Goal: Task Accomplishment & Management: Use online tool/utility

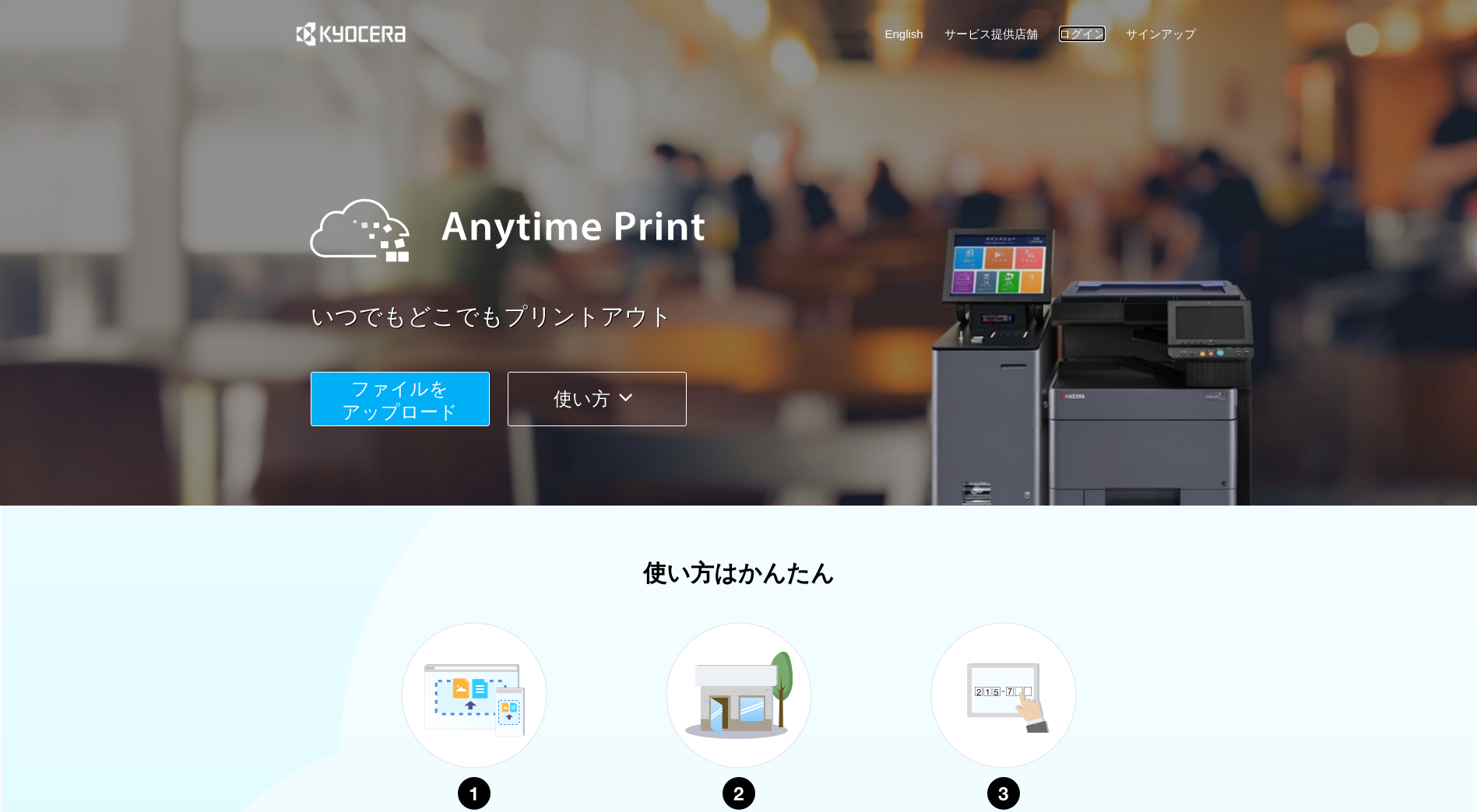
click at [1074, 26] on link "ログイン" at bounding box center [1082, 33] width 47 height 16
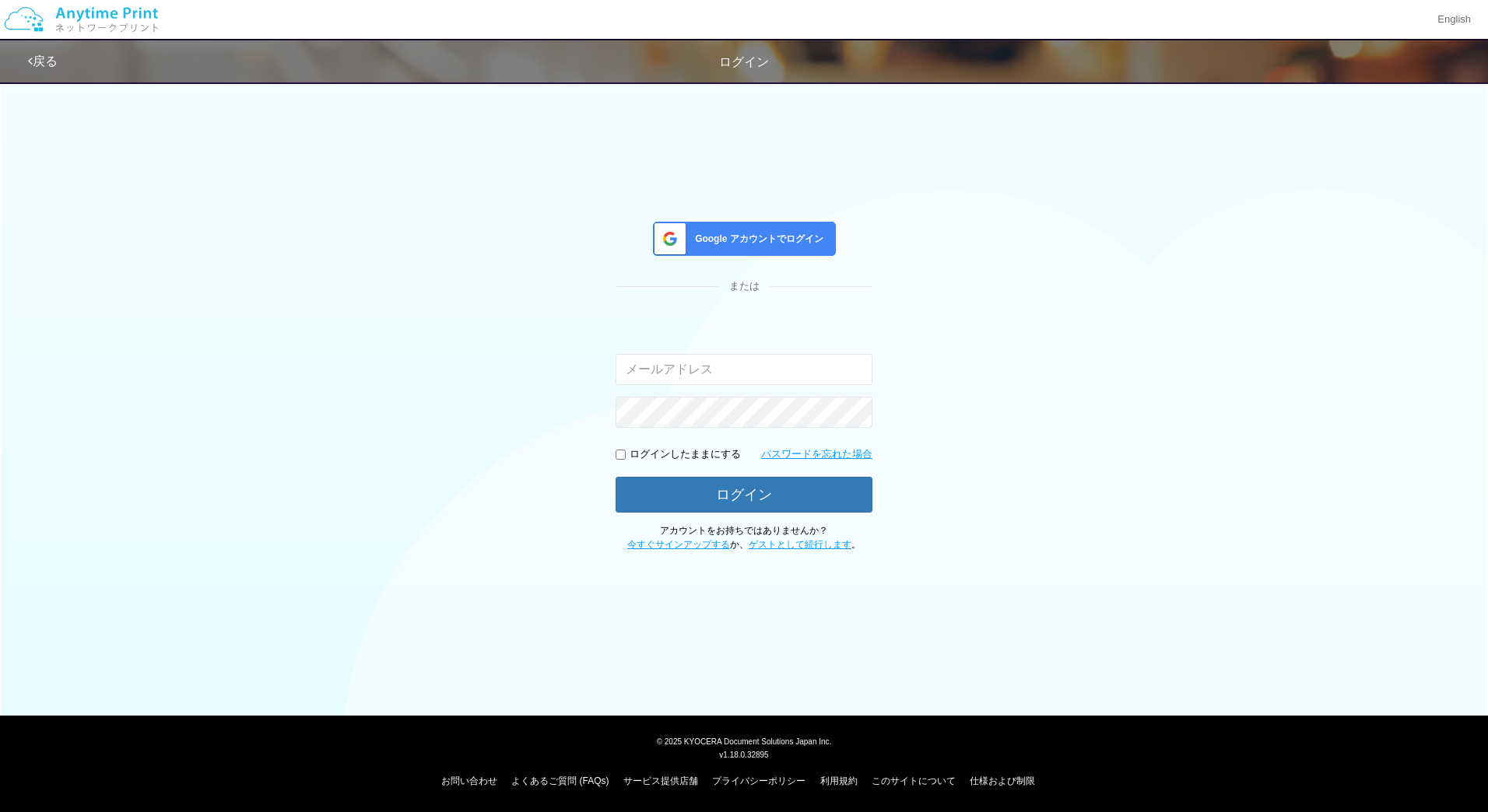
type input "jp-atp-admin@dj.kyocera.com"
click at [797, 235] on span "Google アカウントでログイン" at bounding box center [756, 239] width 135 height 13
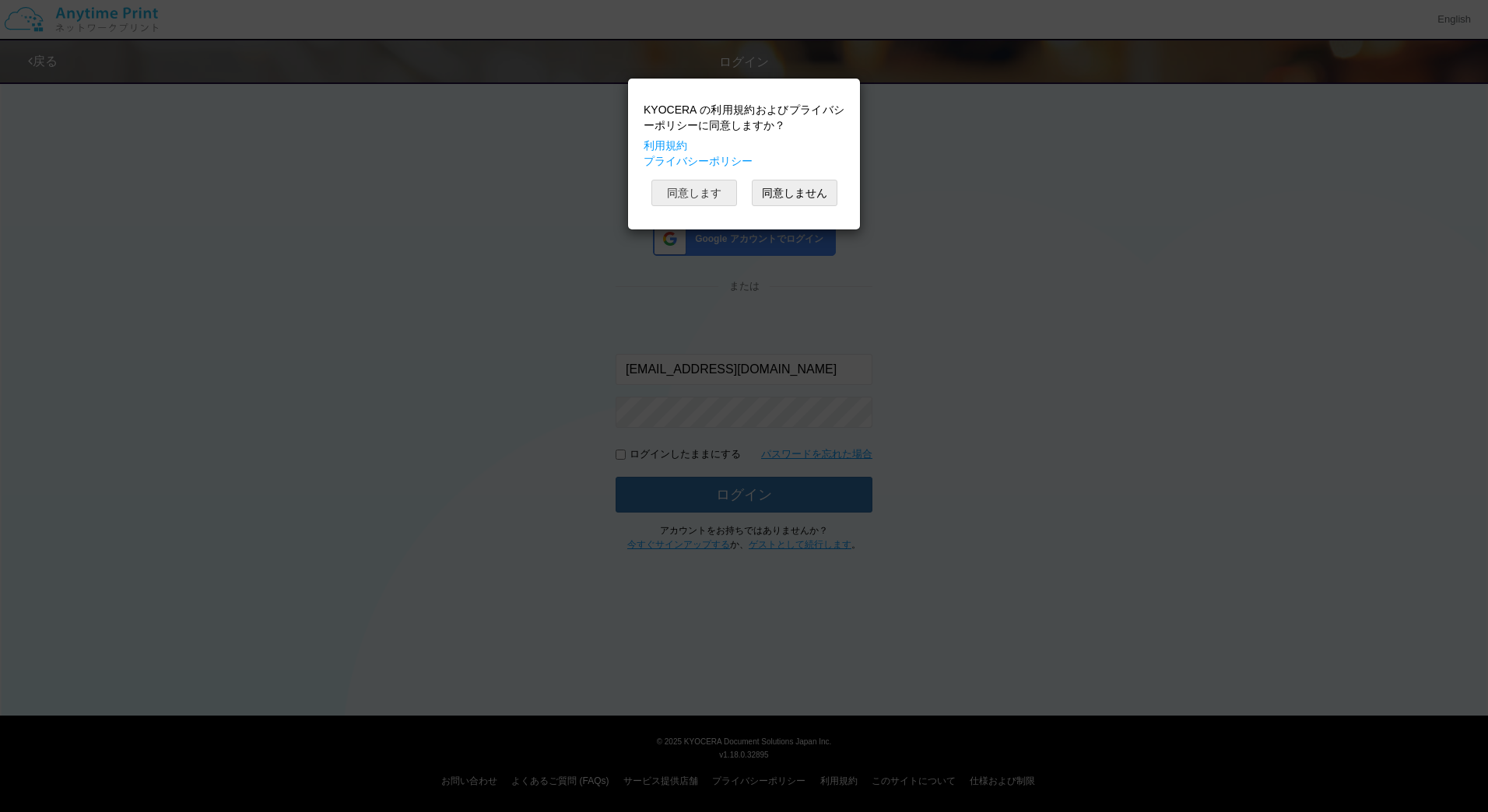
click at [699, 197] on button "同意します" at bounding box center [694, 193] width 86 height 26
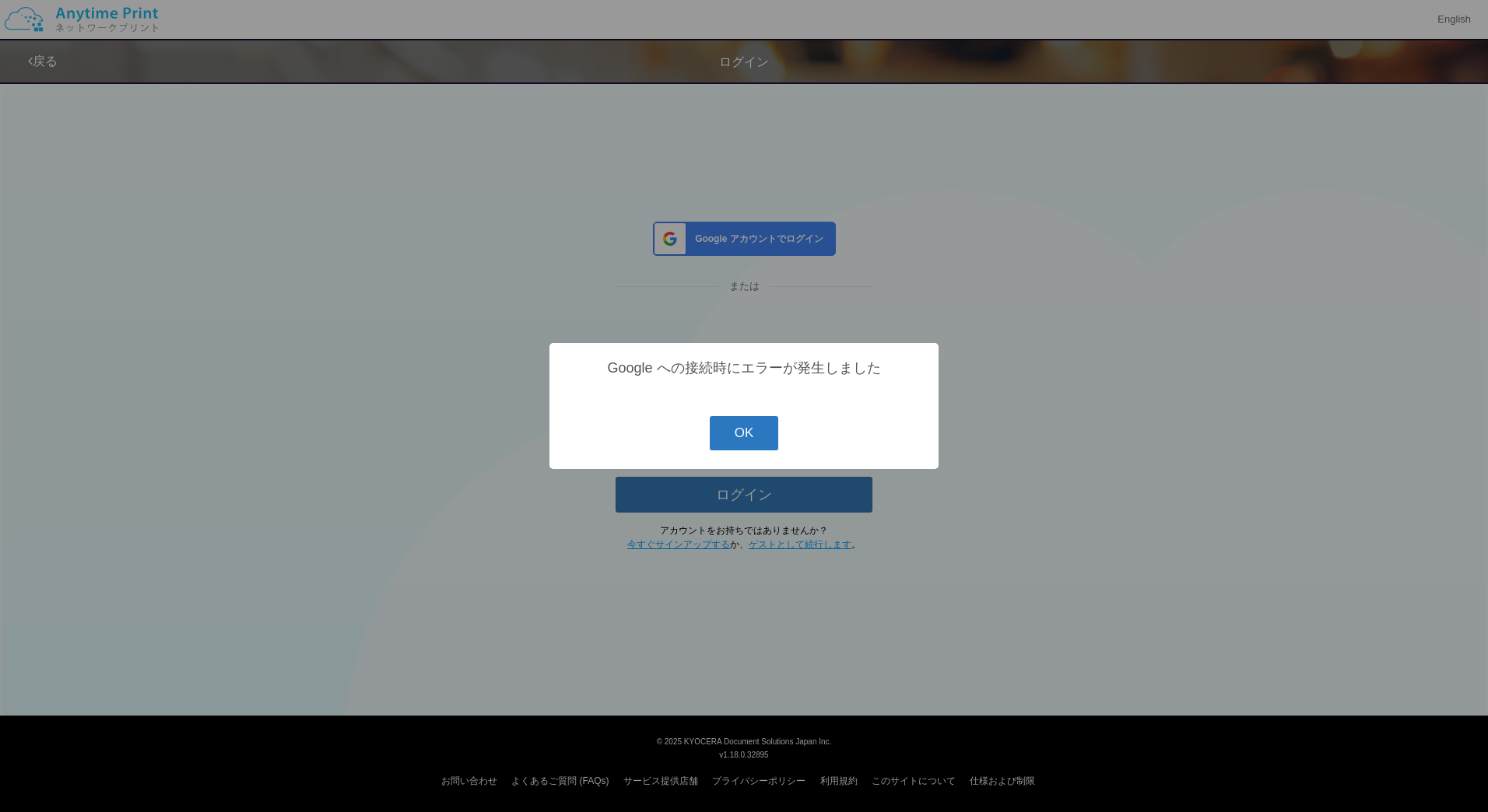
click at [748, 432] on button "OK" at bounding box center [744, 433] width 69 height 34
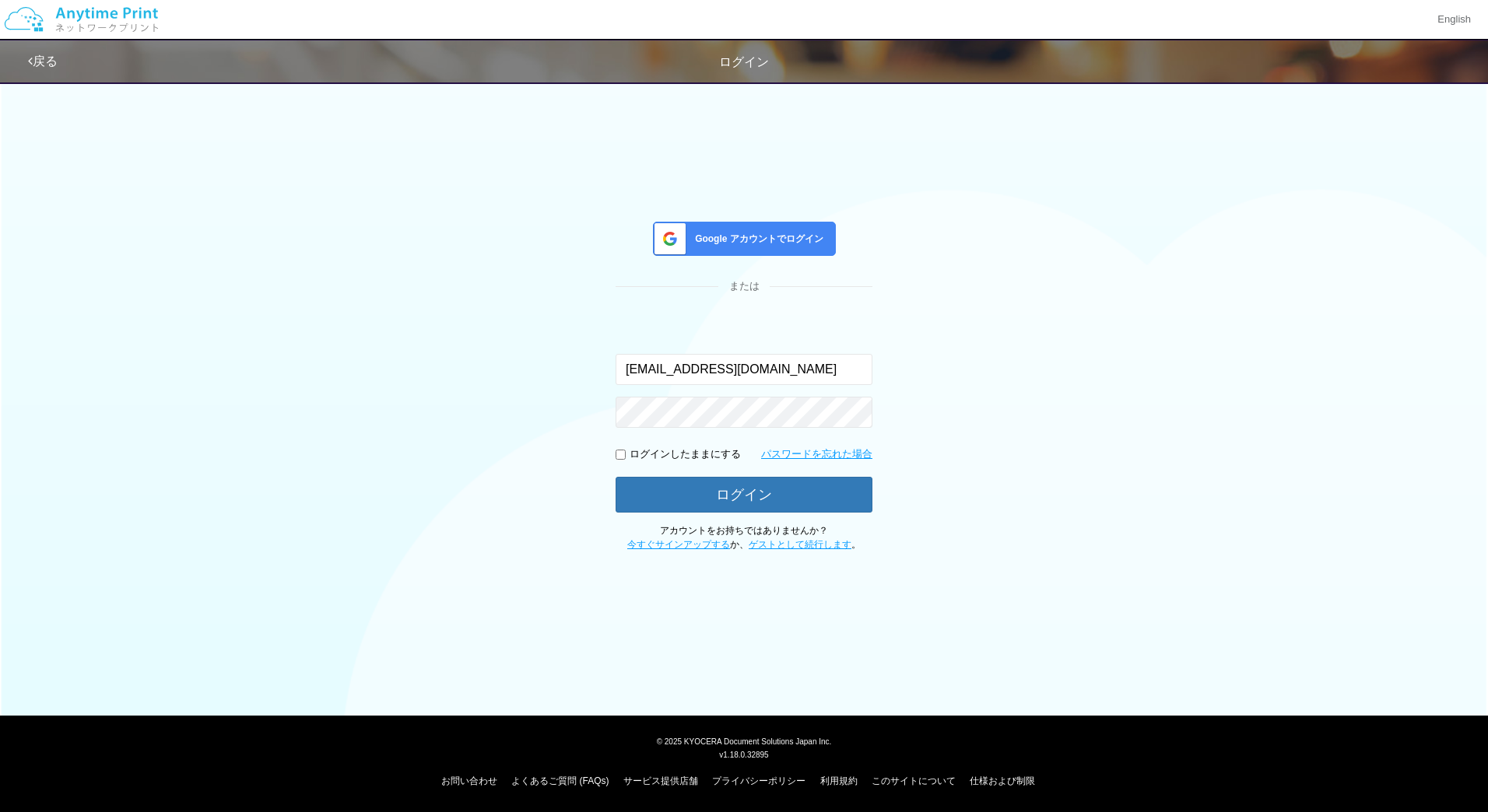
click at [39, 64] on link "戻る" at bounding box center [42, 61] width 29 height 13
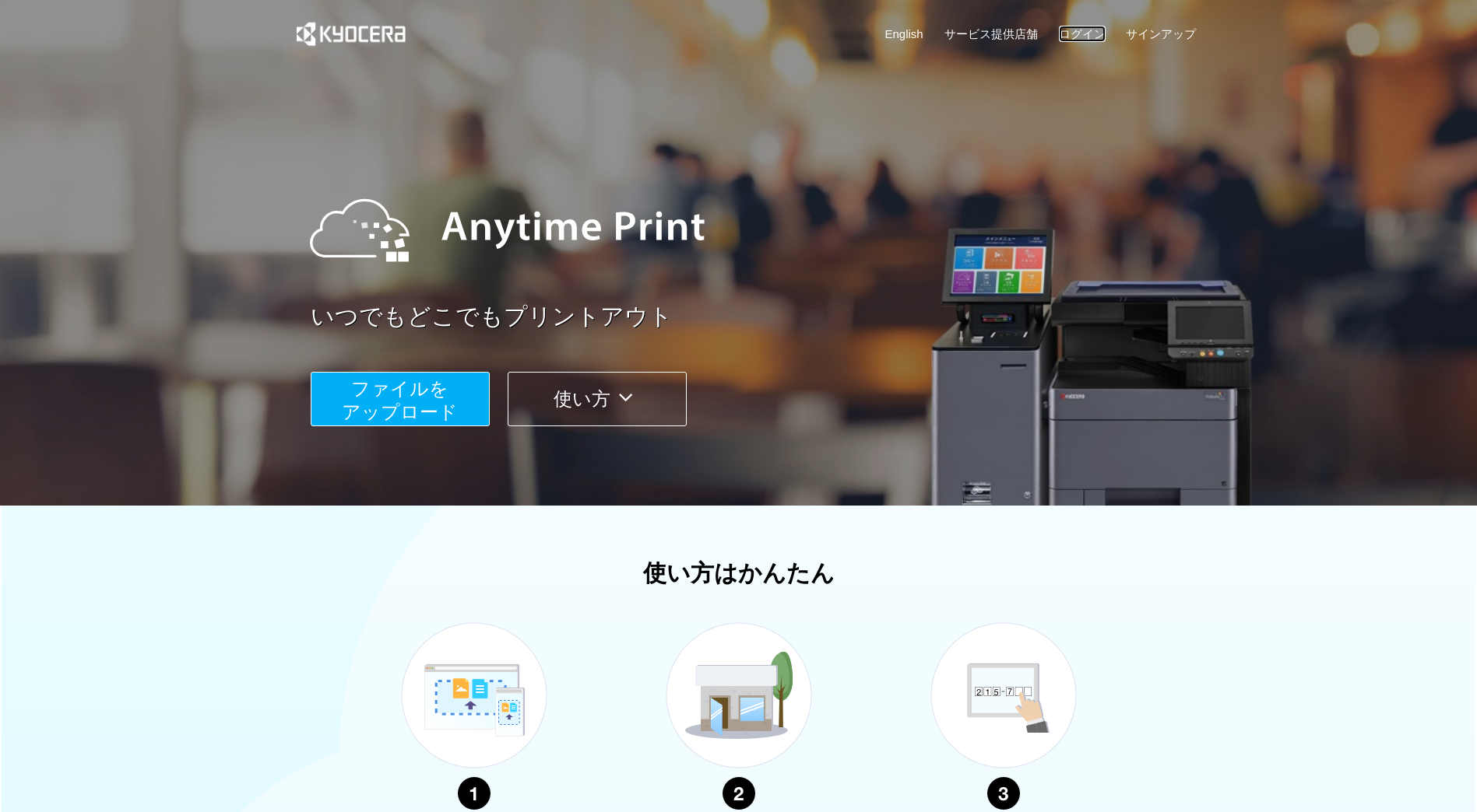
click at [1078, 31] on link "ログイン" at bounding box center [1082, 33] width 47 height 16
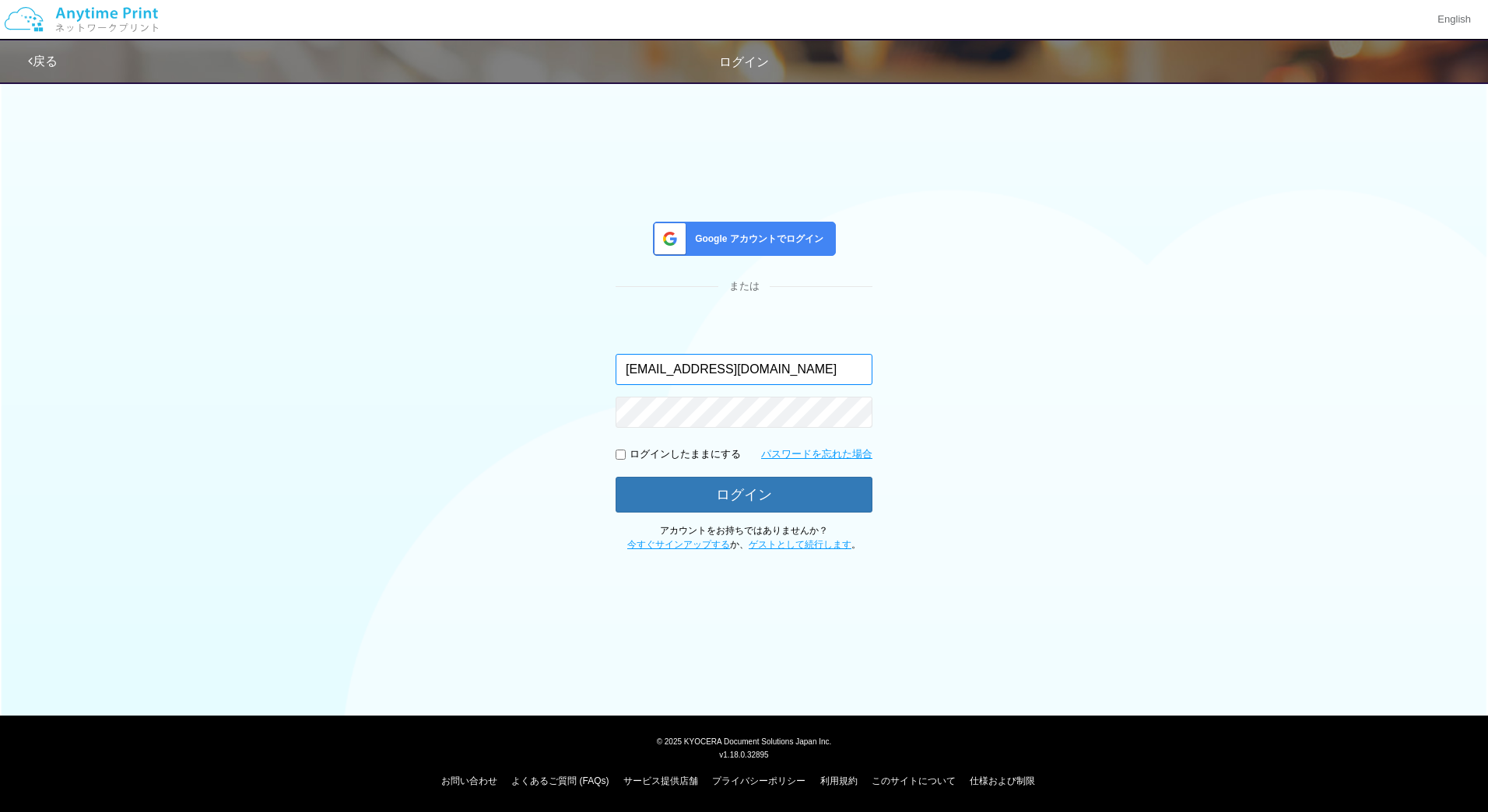
click at [811, 376] on input "jp-atp-admin@dj.kyocera.com" at bounding box center [744, 370] width 257 height 31
type input "masaya.wake@dc.kyocera.com"
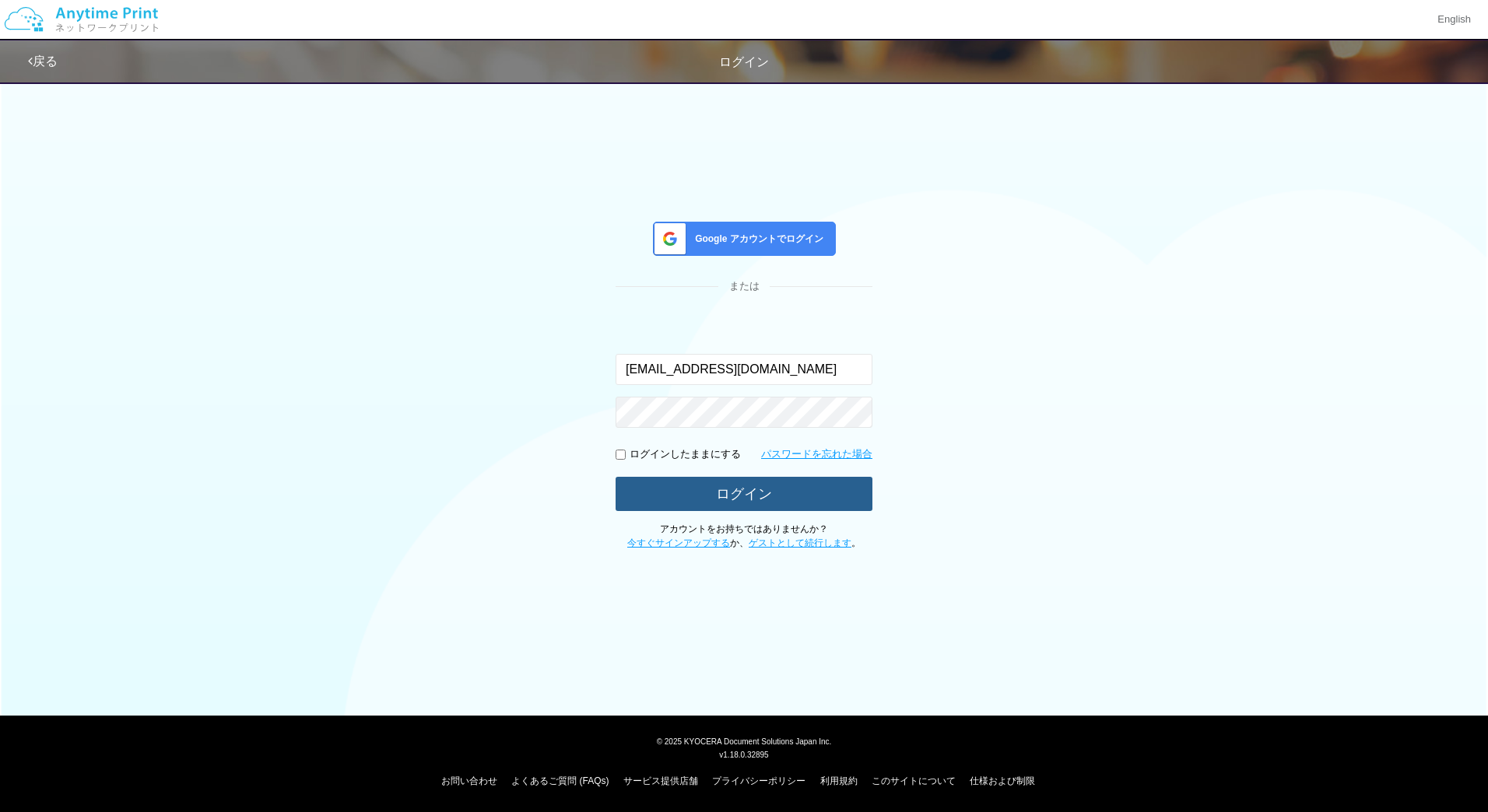
click at [788, 492] on button "ログイン" at bounding box center [744, 494] width 257 height 34
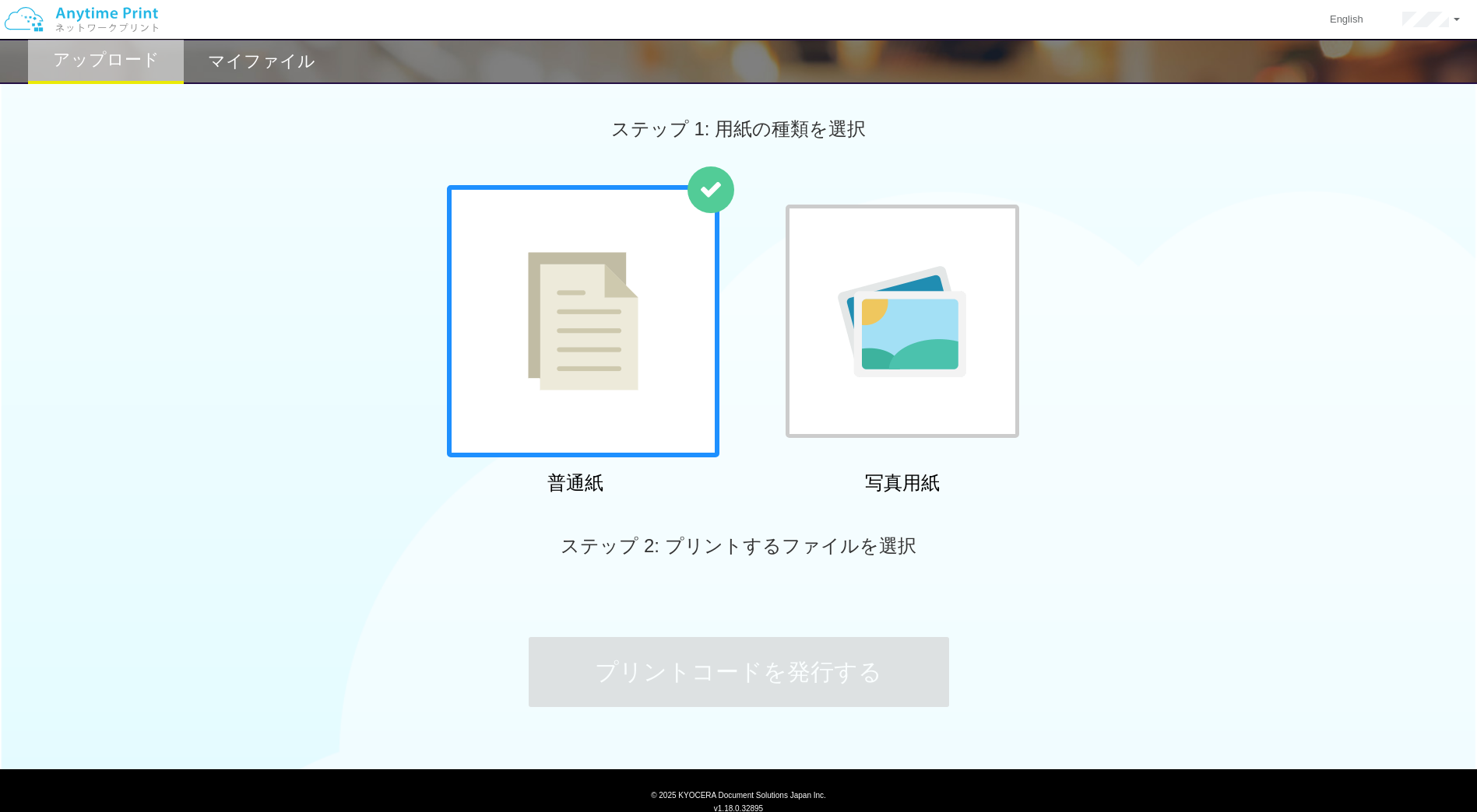
click at [270, 62] on h2 "マイファイル" at bounding box center [262, 61] width 108 height 19
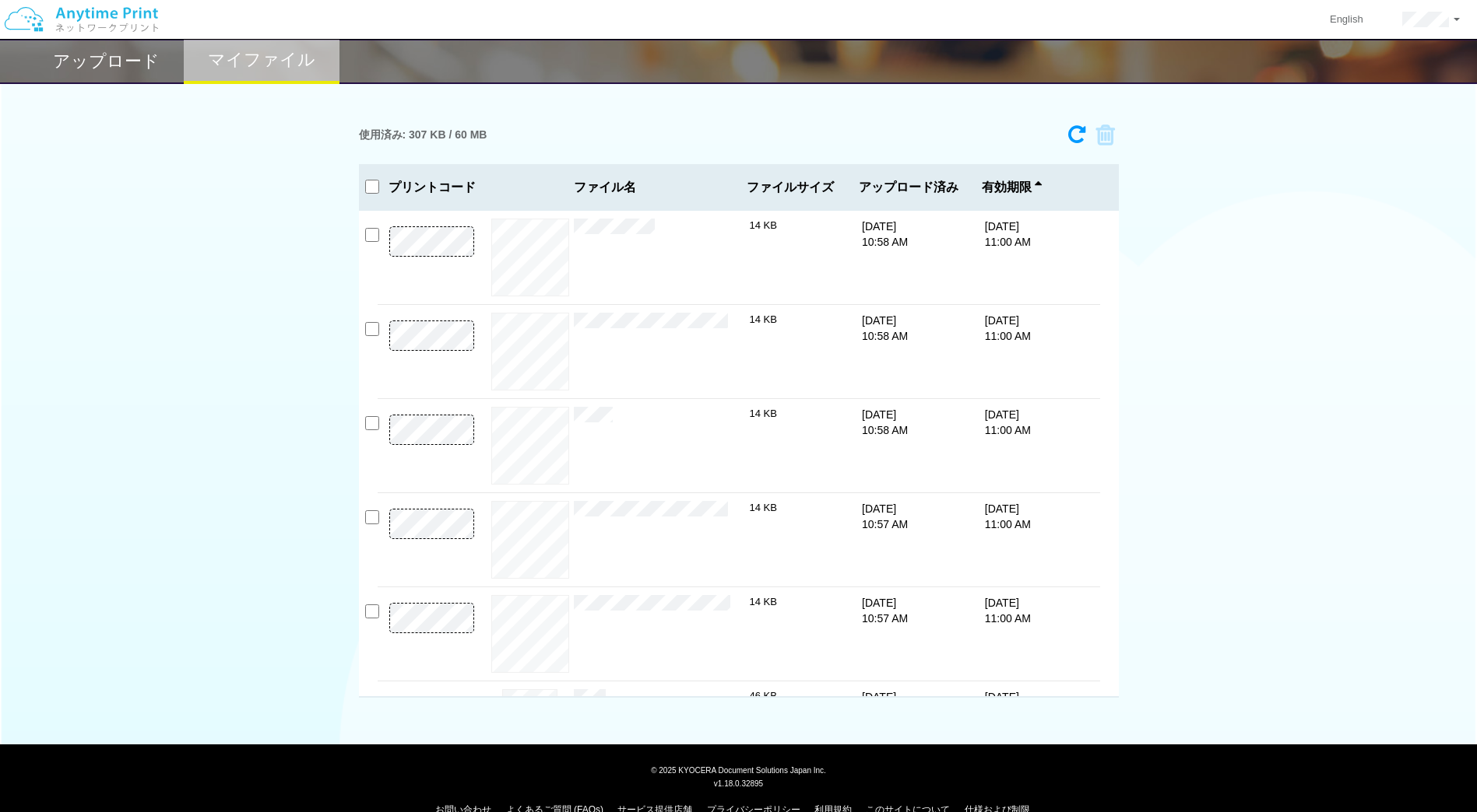
scroll to position [456, 0]
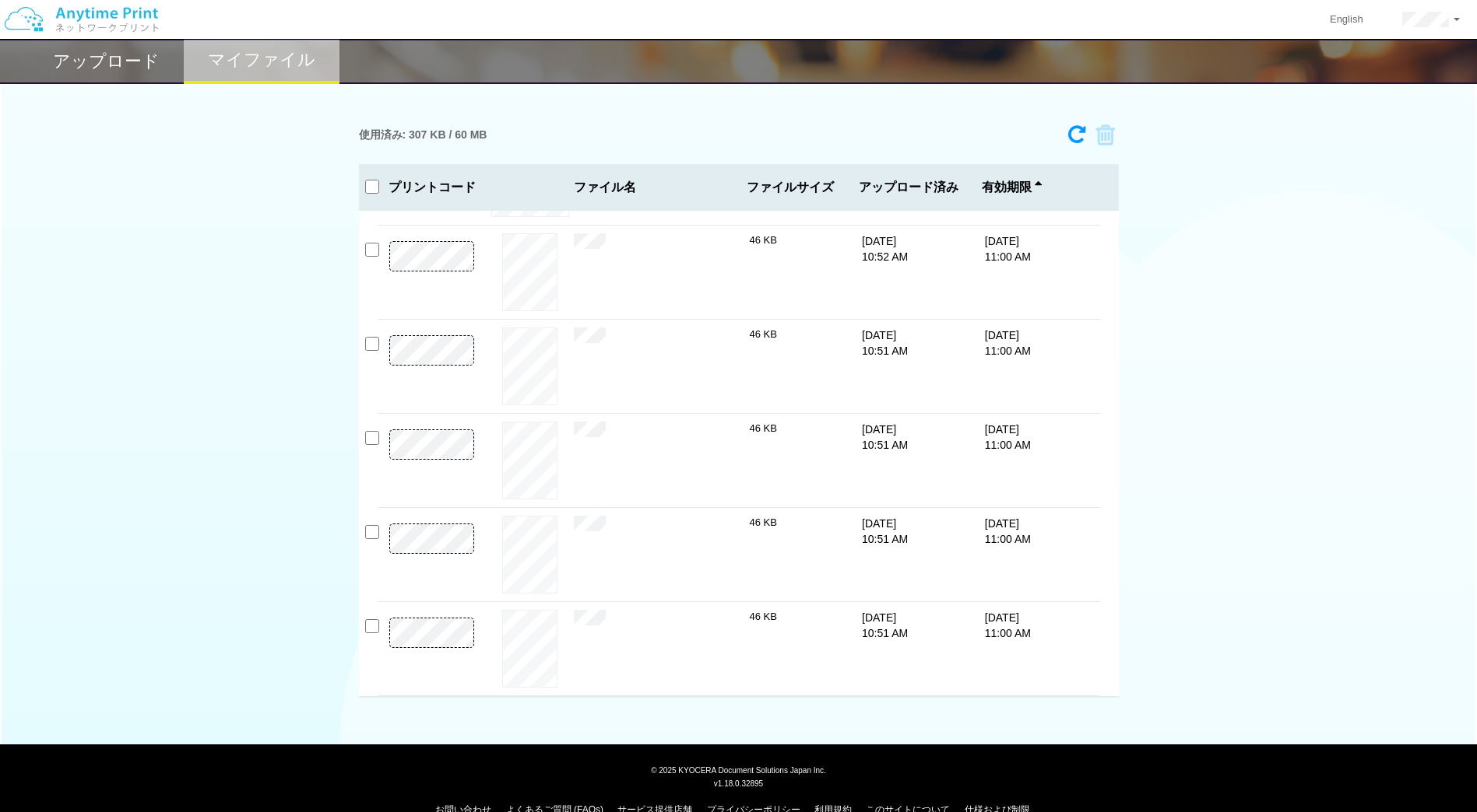
click at [102, 64] on h2 "アップロード" at bounding box center [106, 61] width 107 height 19
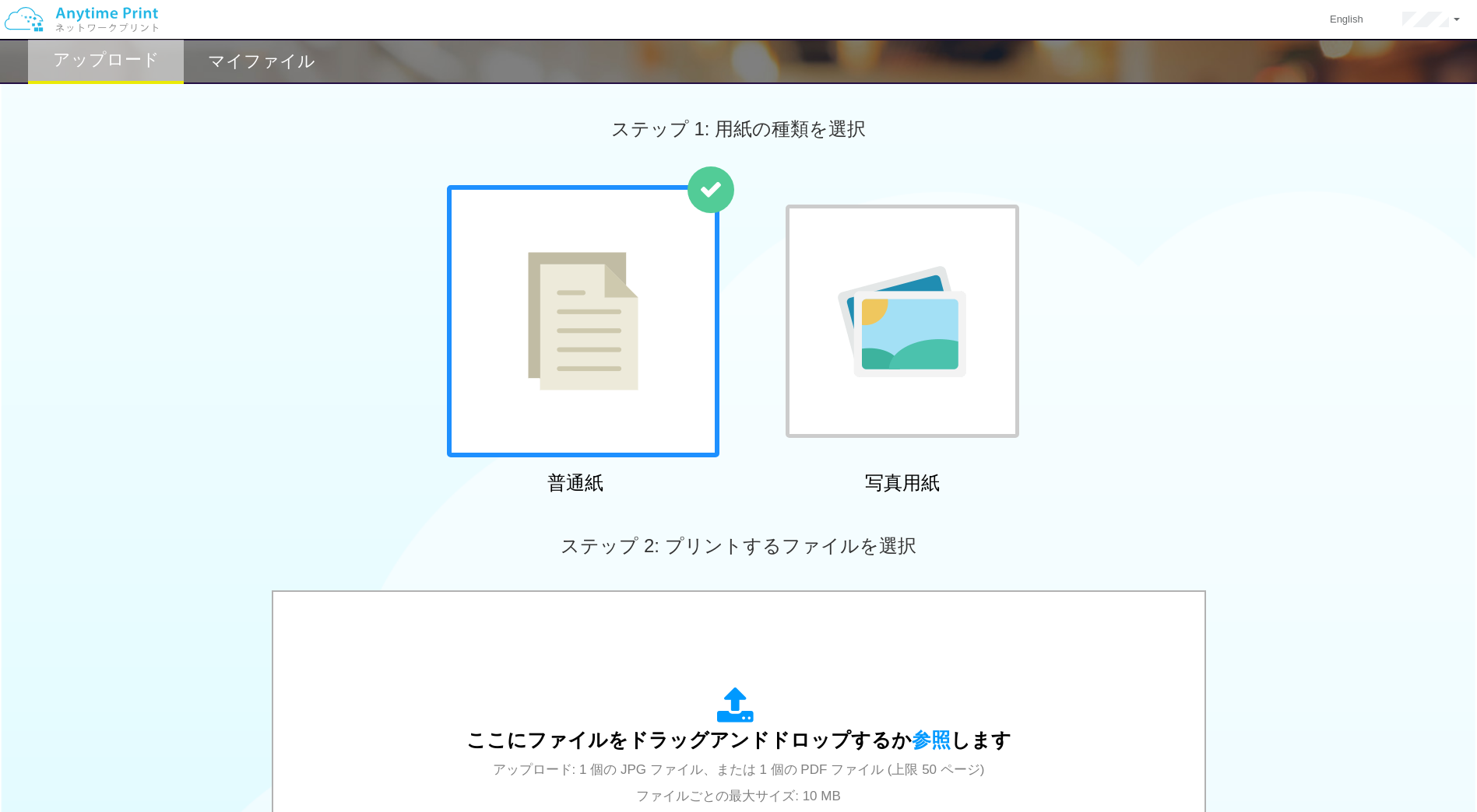
scroll to position [371, 0]
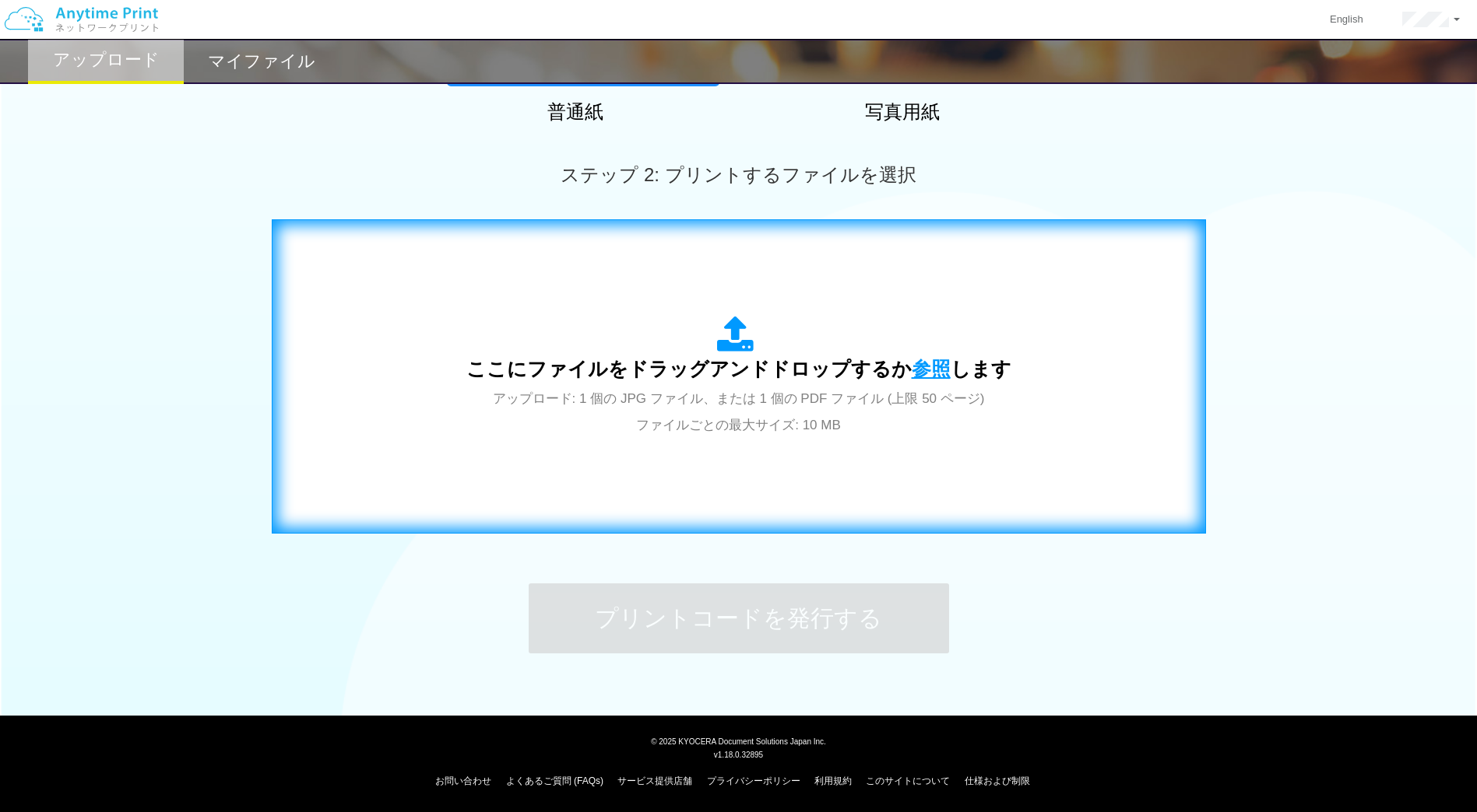
click at [918, 370] on span "参照" at bounding box center [931, 369] width 39 height 22
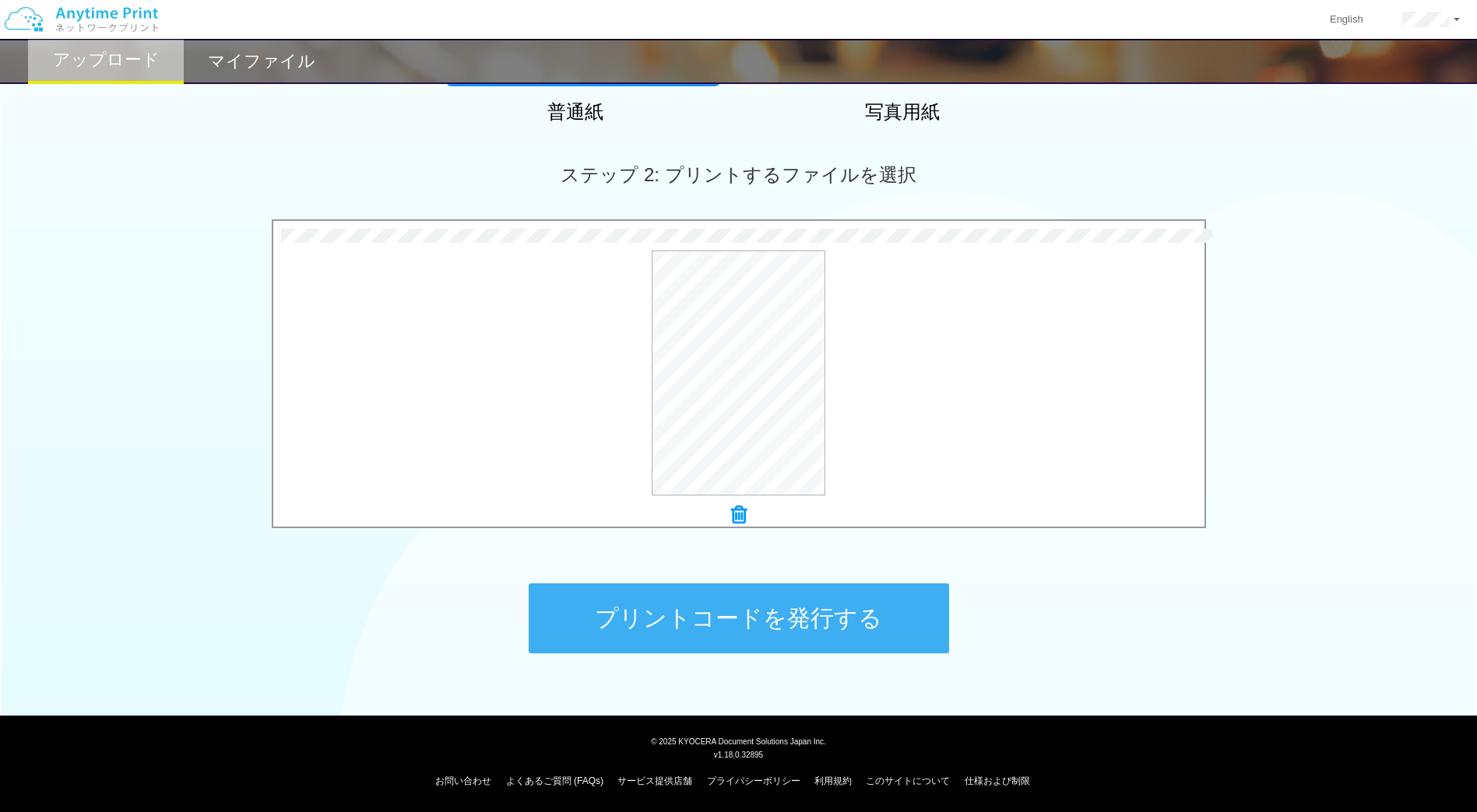
click at [745, 620] on button "プリントコードを発行する" at bounding box center [738, 619] width 420 height 70
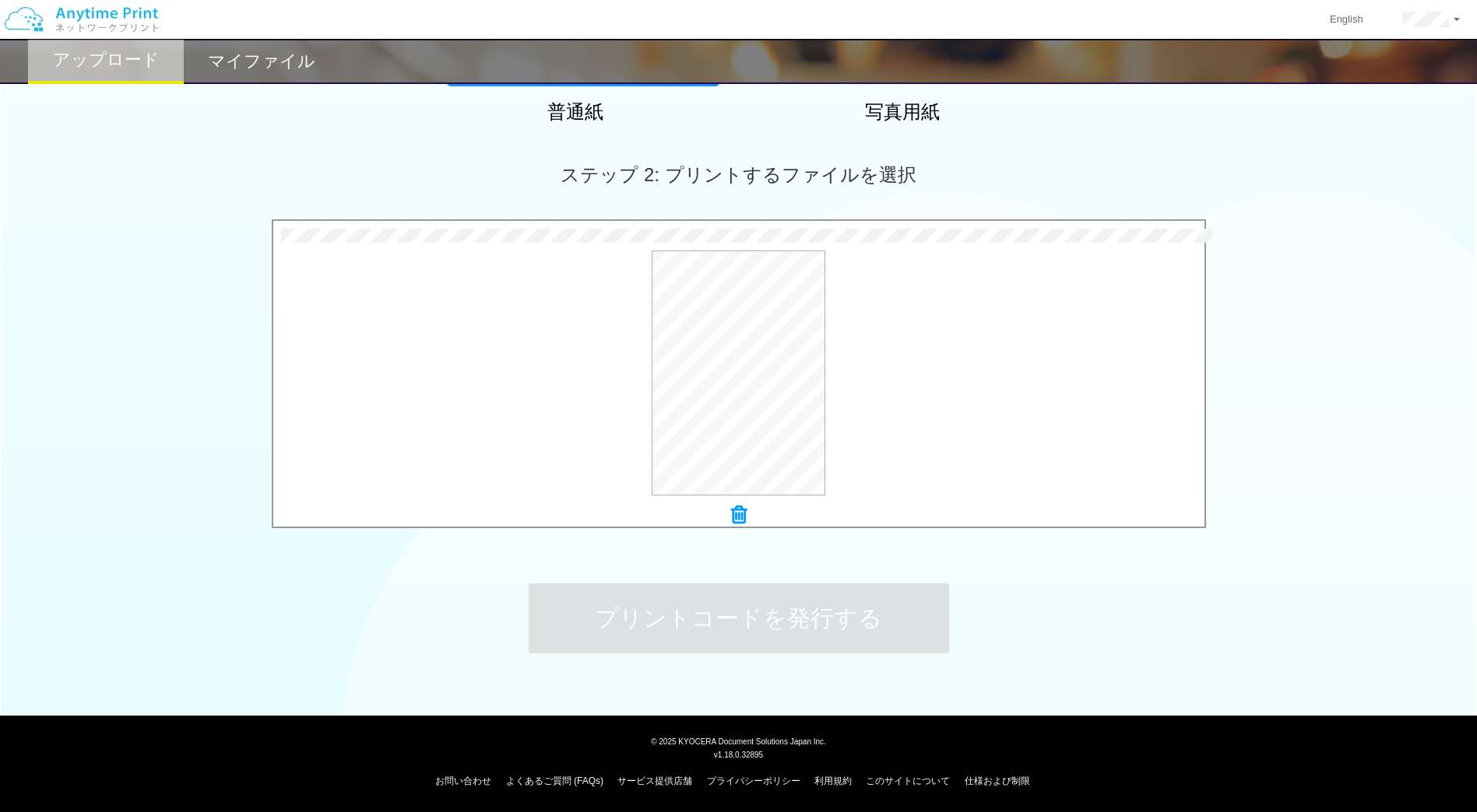
scroll to position [0, 0]
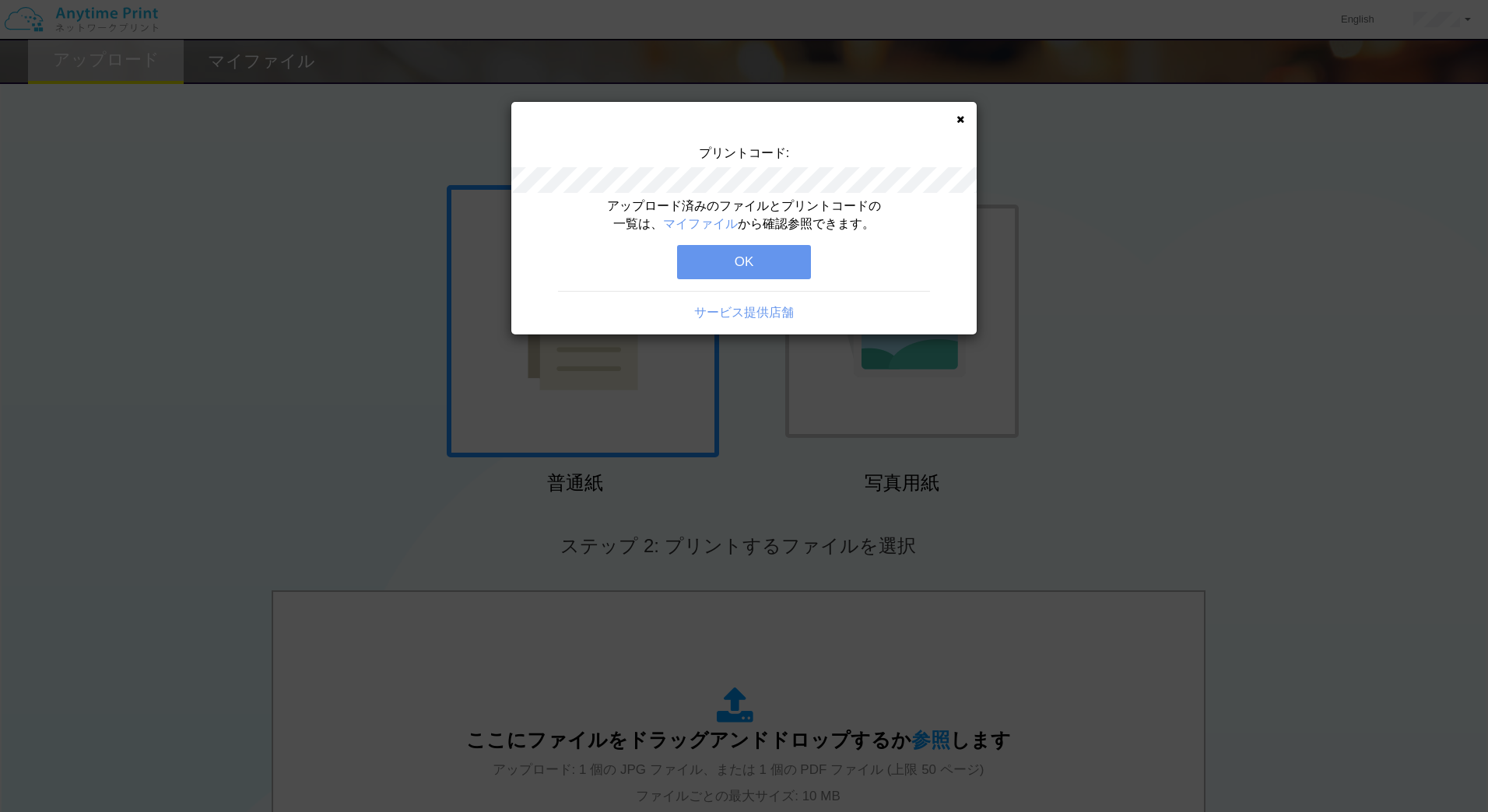
click at [742, 261] on button "OK" at bounding box center [744, 262] width 134 height 34
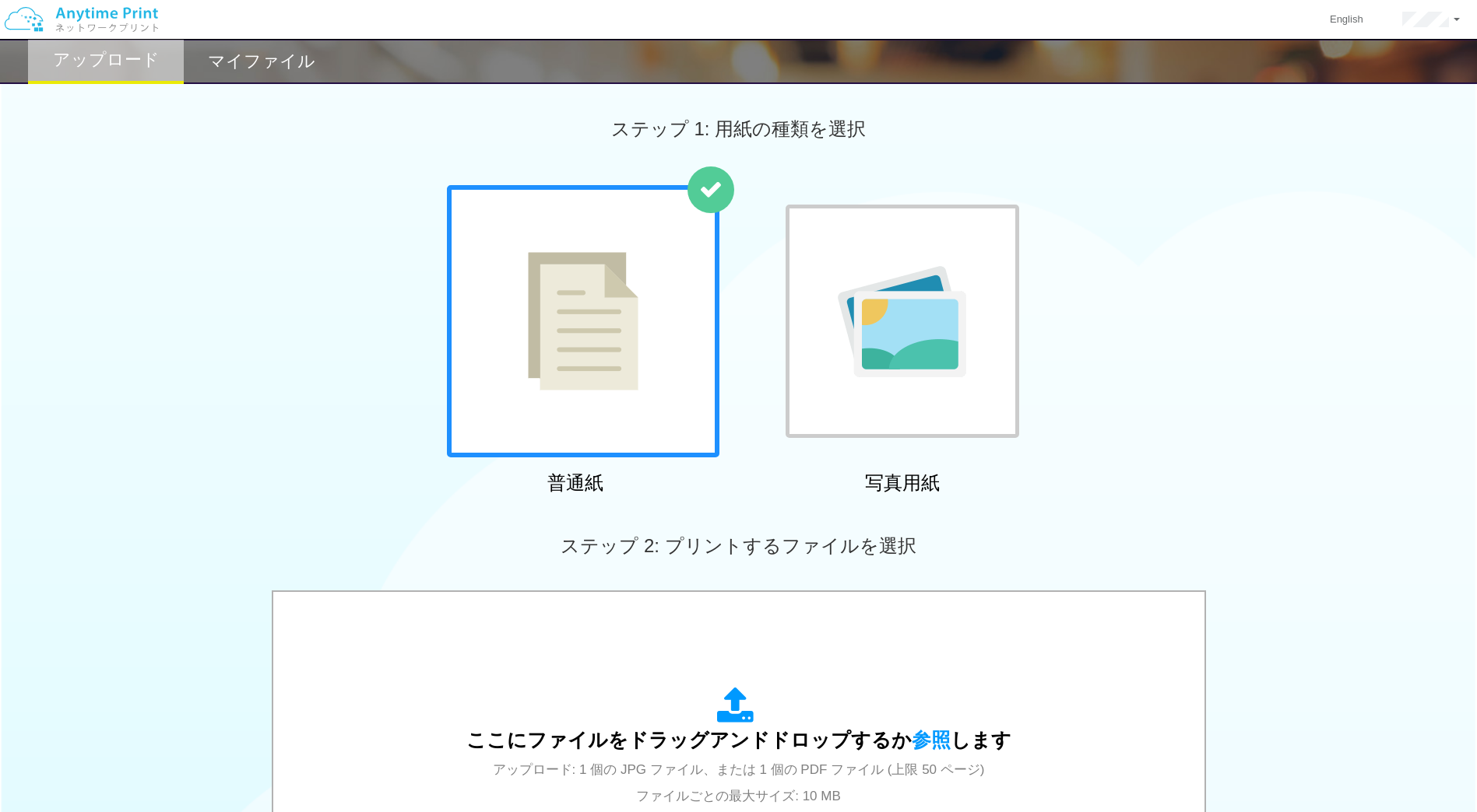
click at [253, 74] on div "マイファイル" at bounding box center [261, 61] width 156 height 45
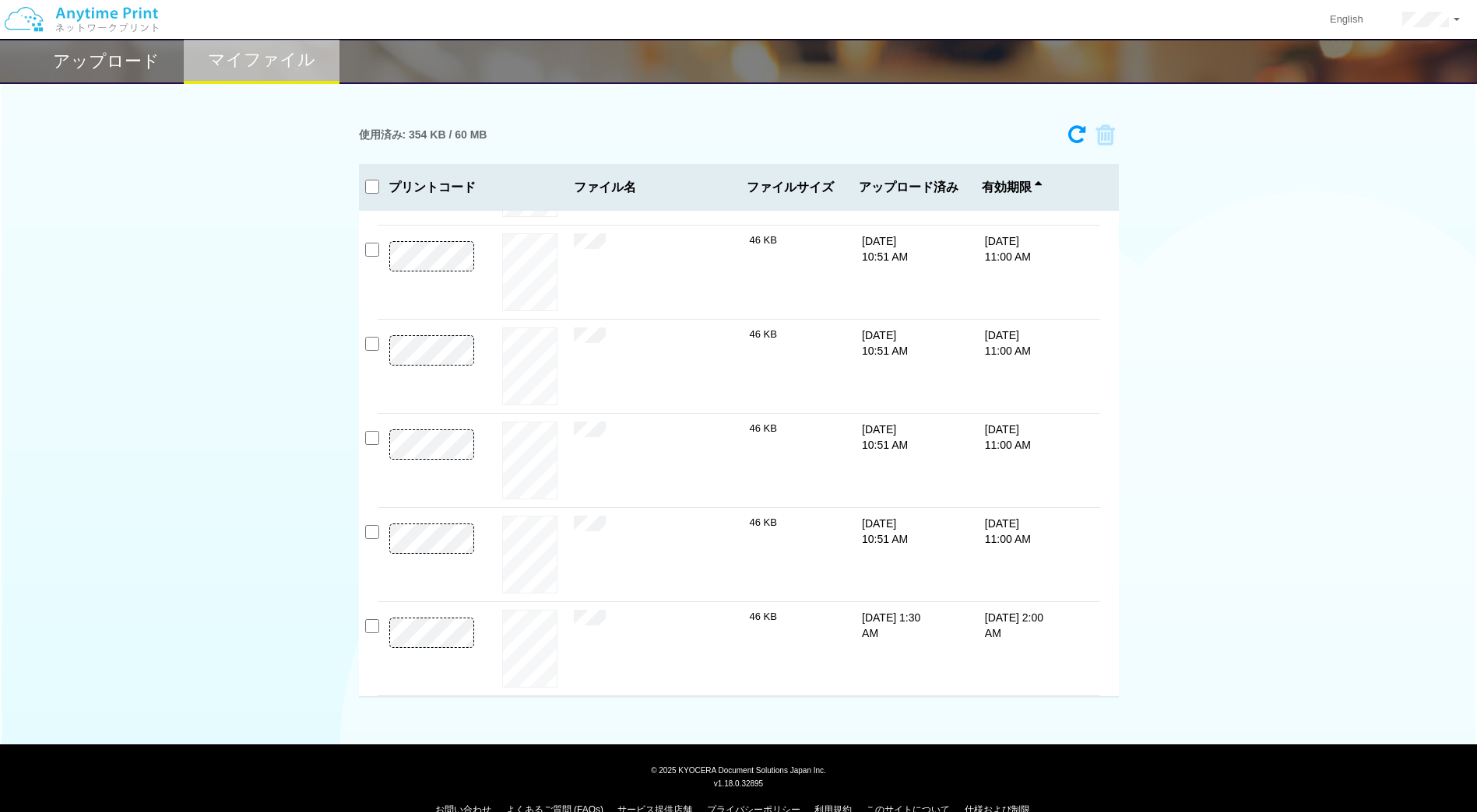
scroll to position [29, 0]
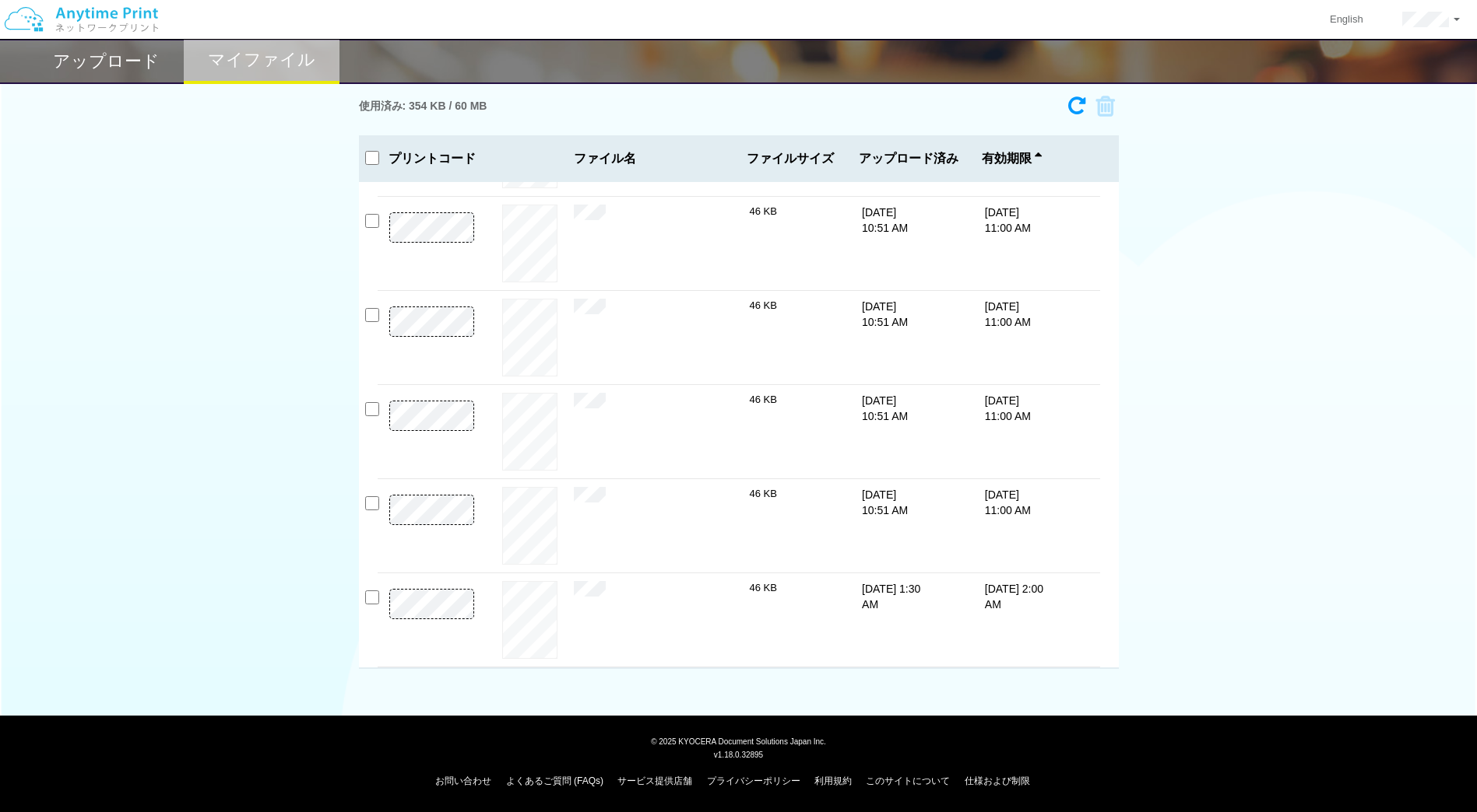
click at [1217, 553] on div "使用済み: 354 KB / 60 MB 6939-0148 有効期限 9/26/25 11:00 AM 無題 - コピー.jpg 14 KB" at bounding box center [738, 379] width 1477 height 580
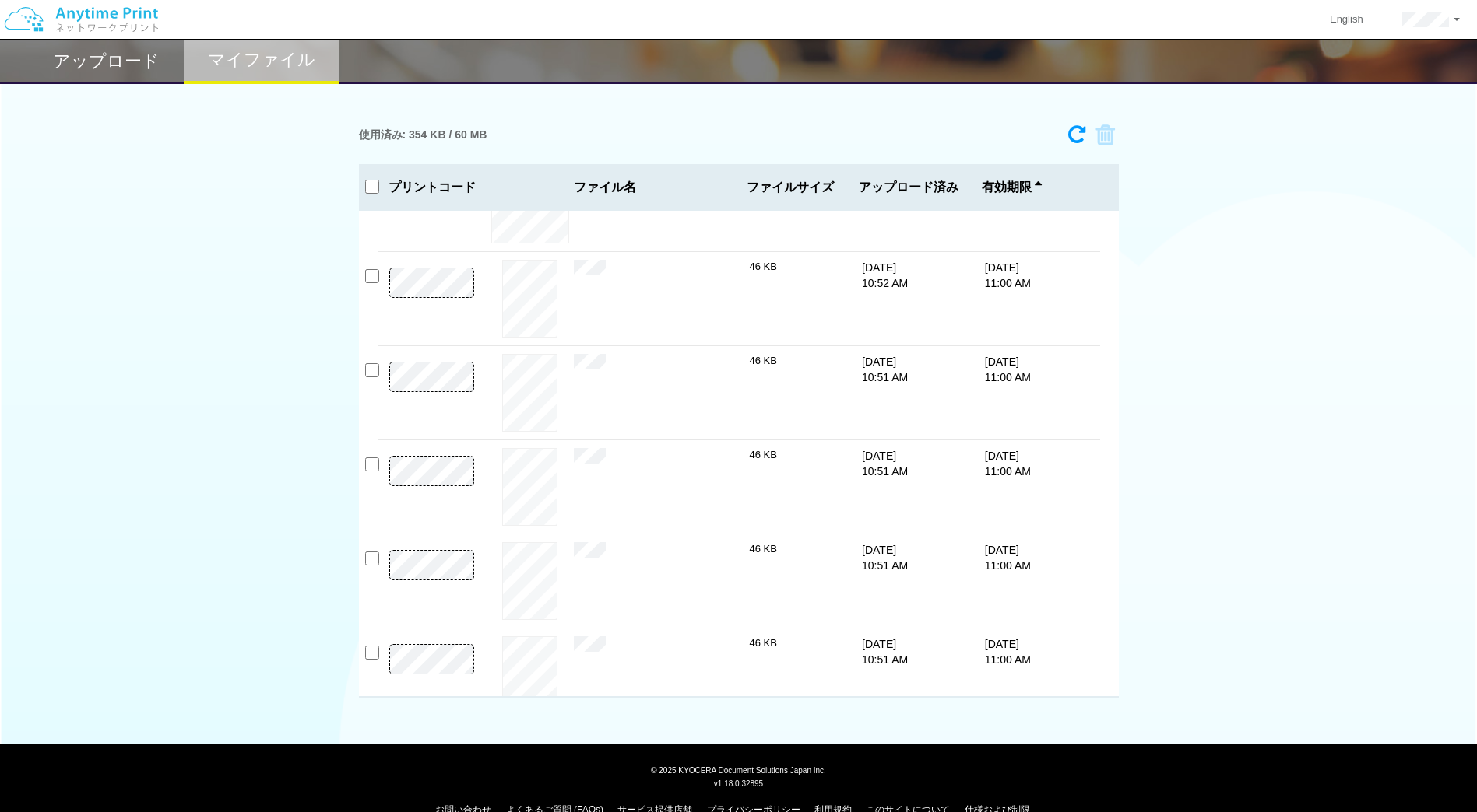
scroll to position [550, 0]
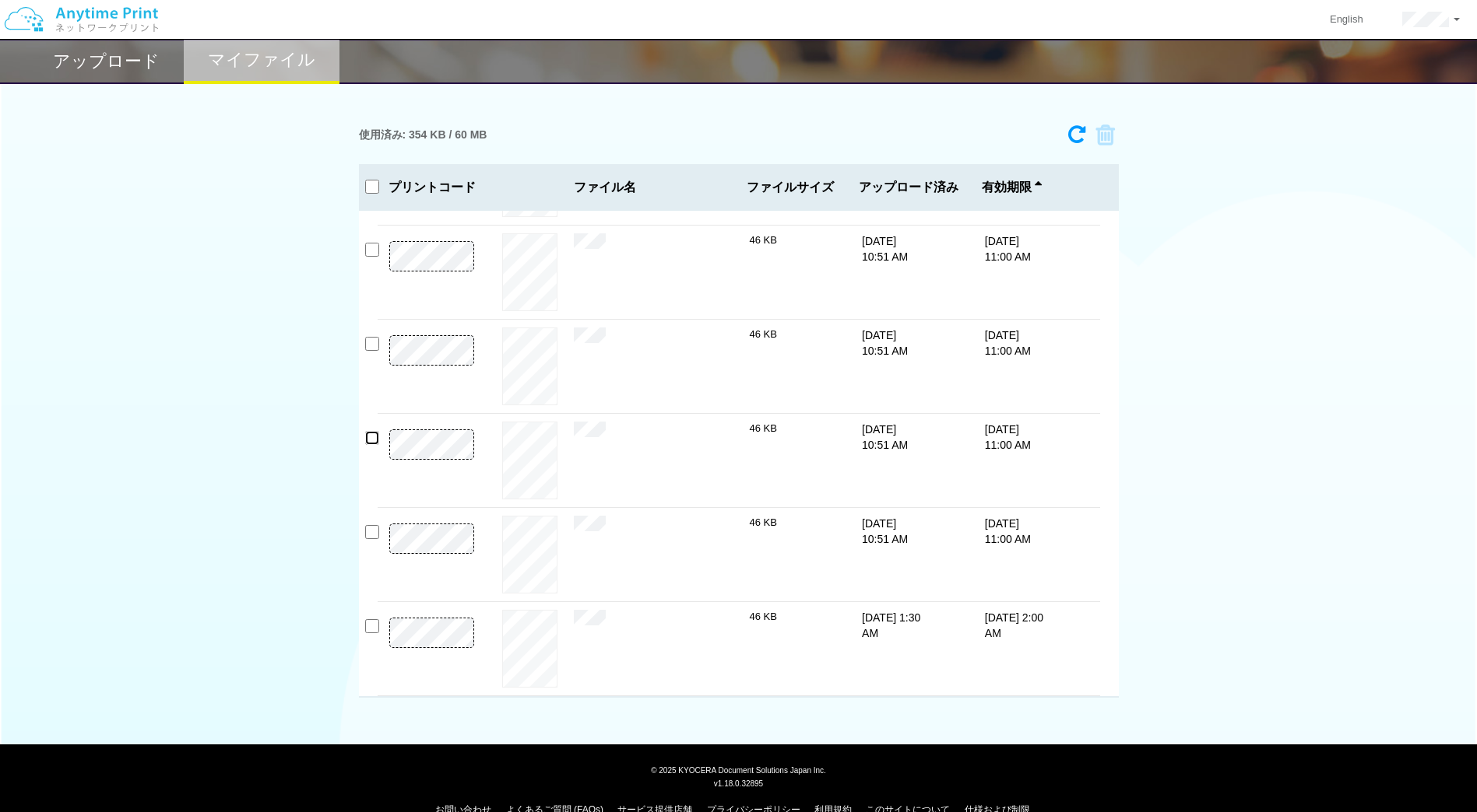
click at [369, 443] on input "checkbox" at bounding box center [371, 437] width 14 height 14
click at [1107, 133] on icon at bounding box center [1100, 135] width 29 height 24
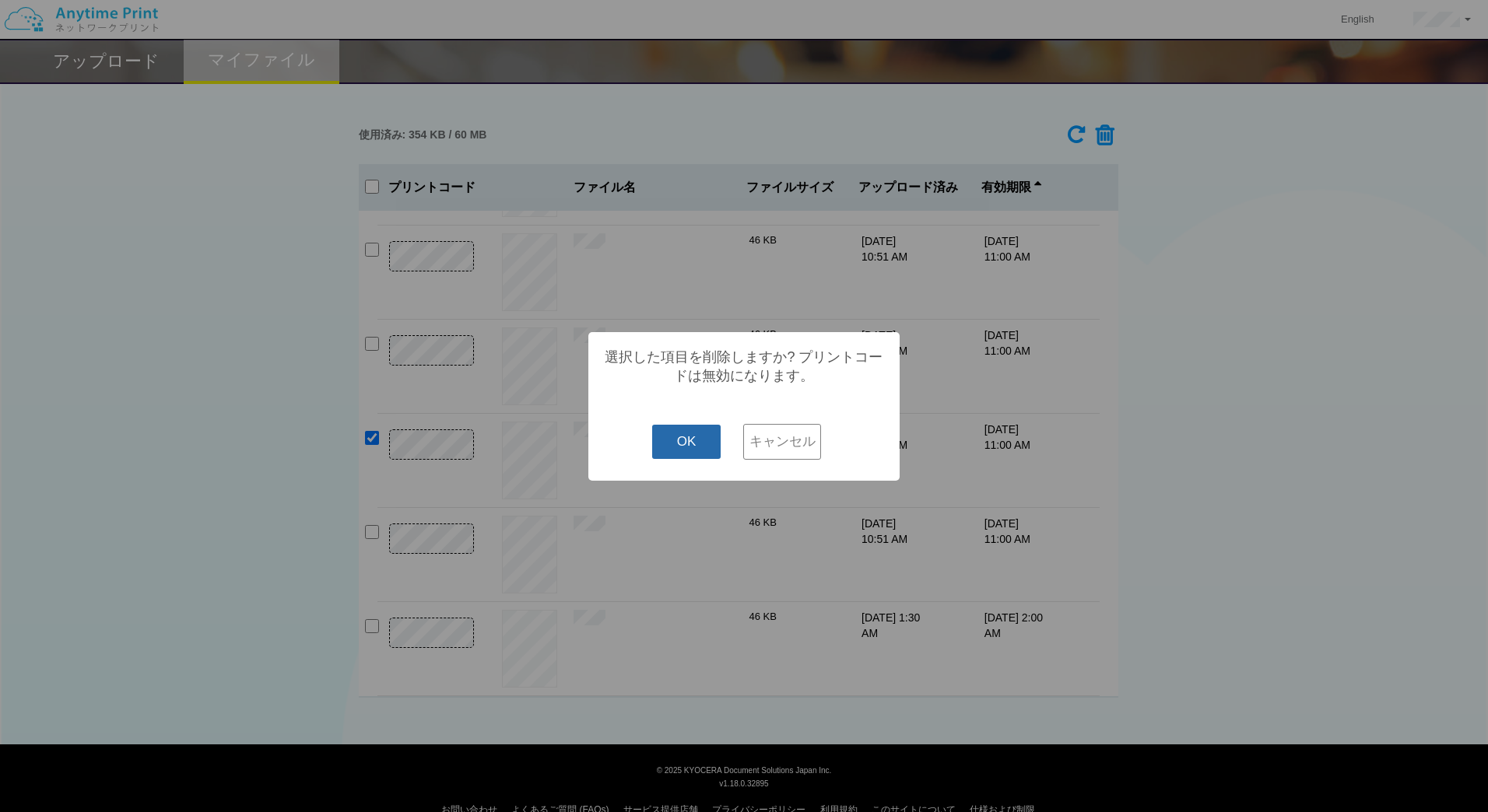
click at [694, 452] on button "OK" at bounding box center [686, 442] width 69 height 34
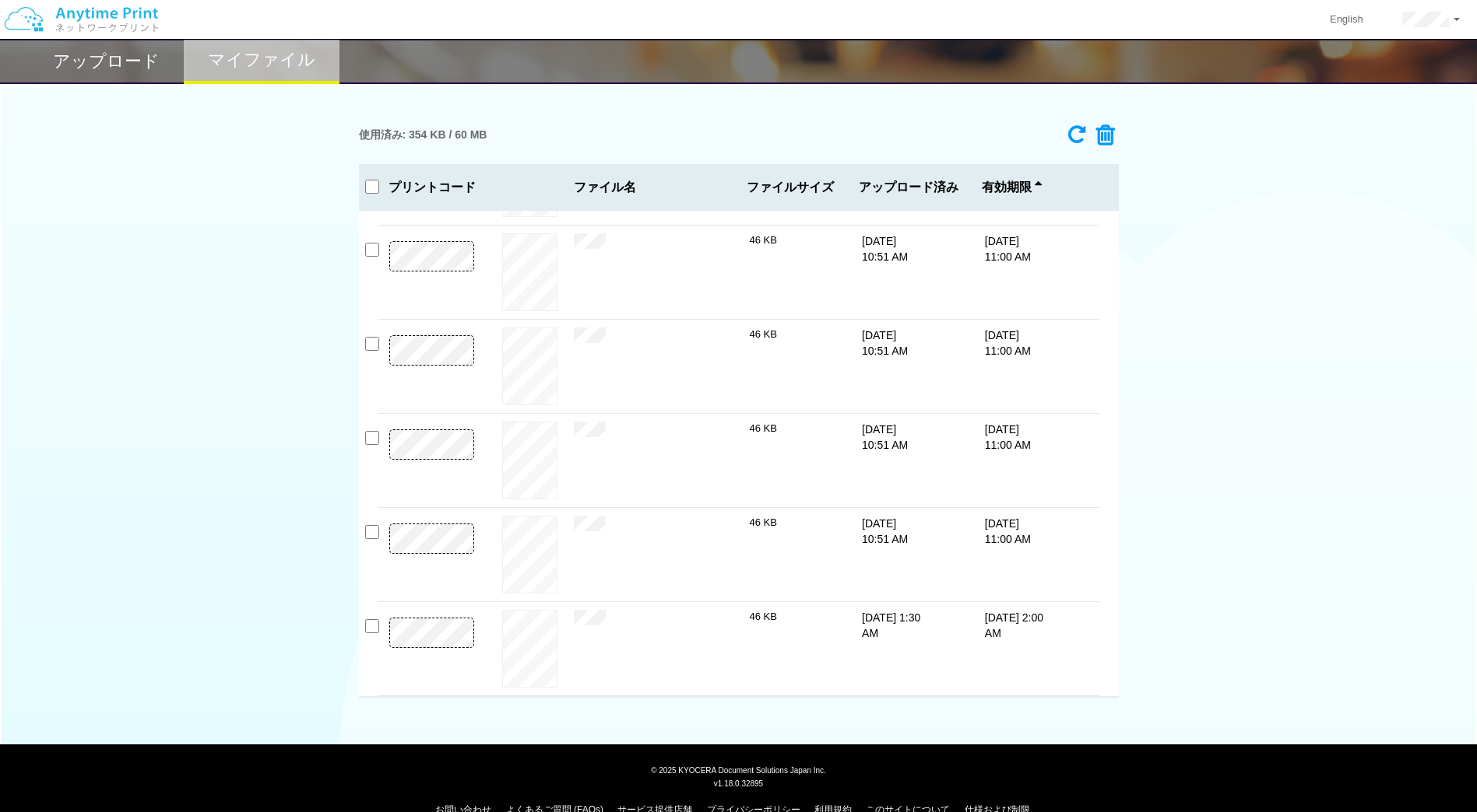
checkbox input "false"
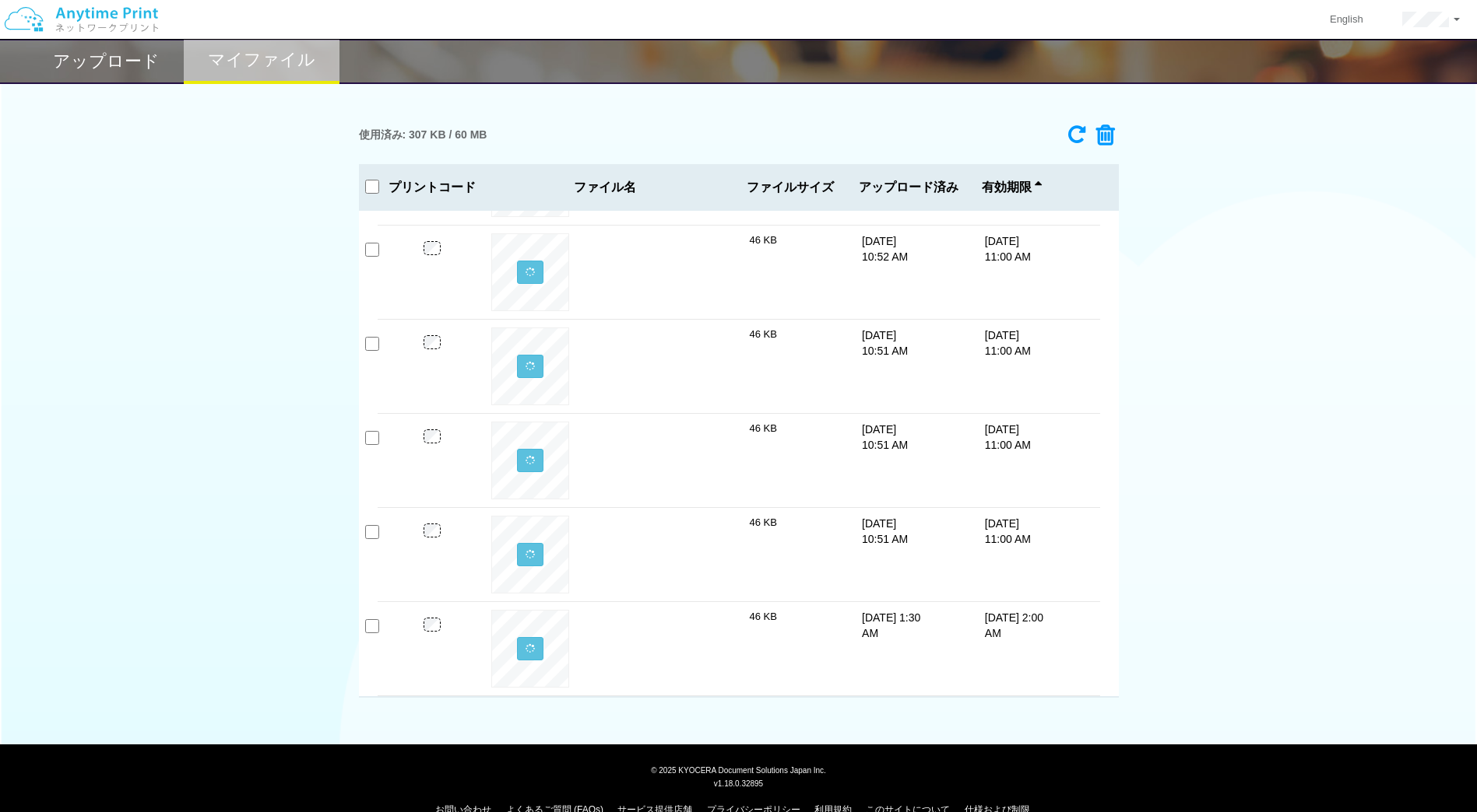
scroll to position [456, 0]
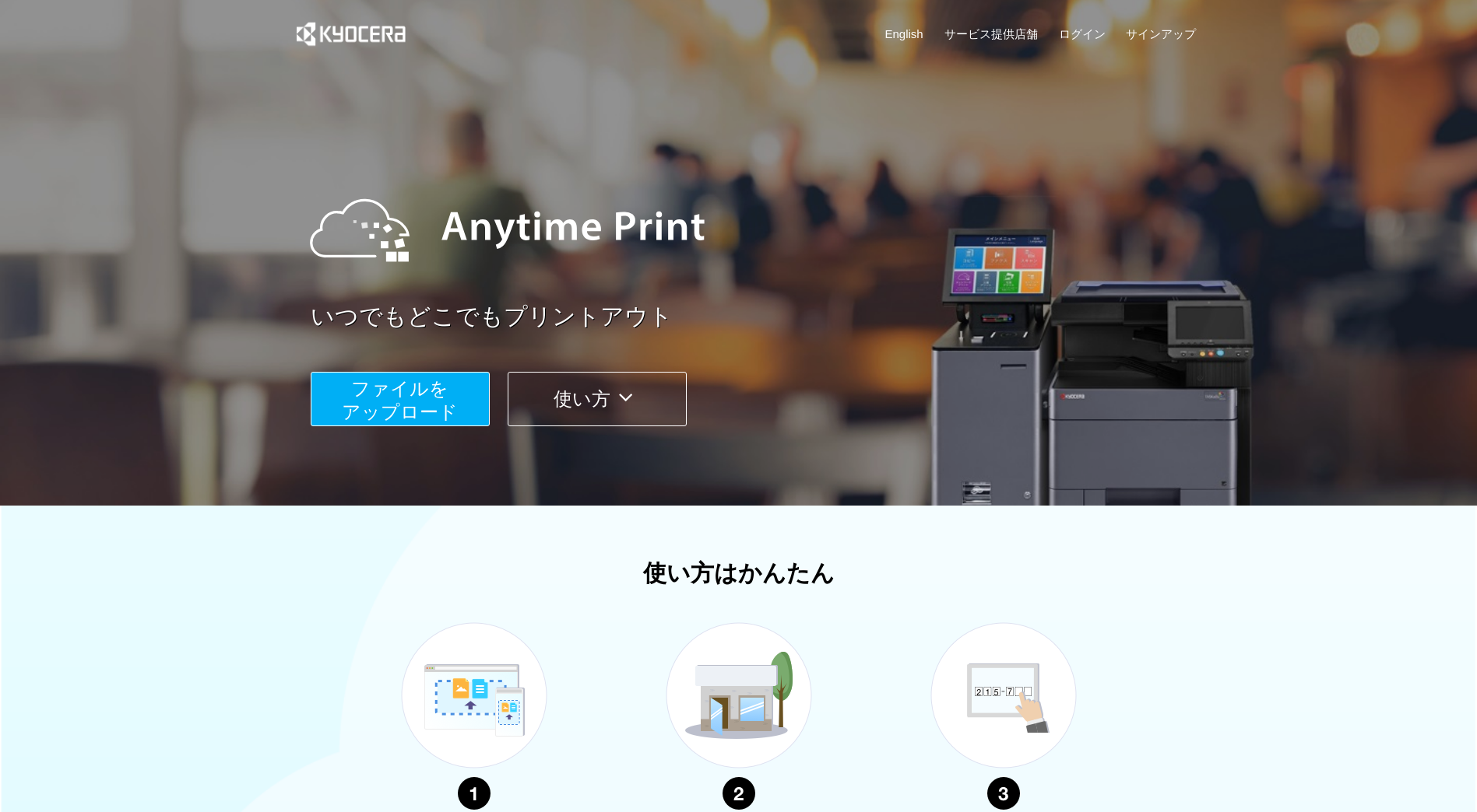
click at [943, 409] on div "ファイルを ​​アップロード 使い方" at bounding box center [758, 387] width 895 height 78
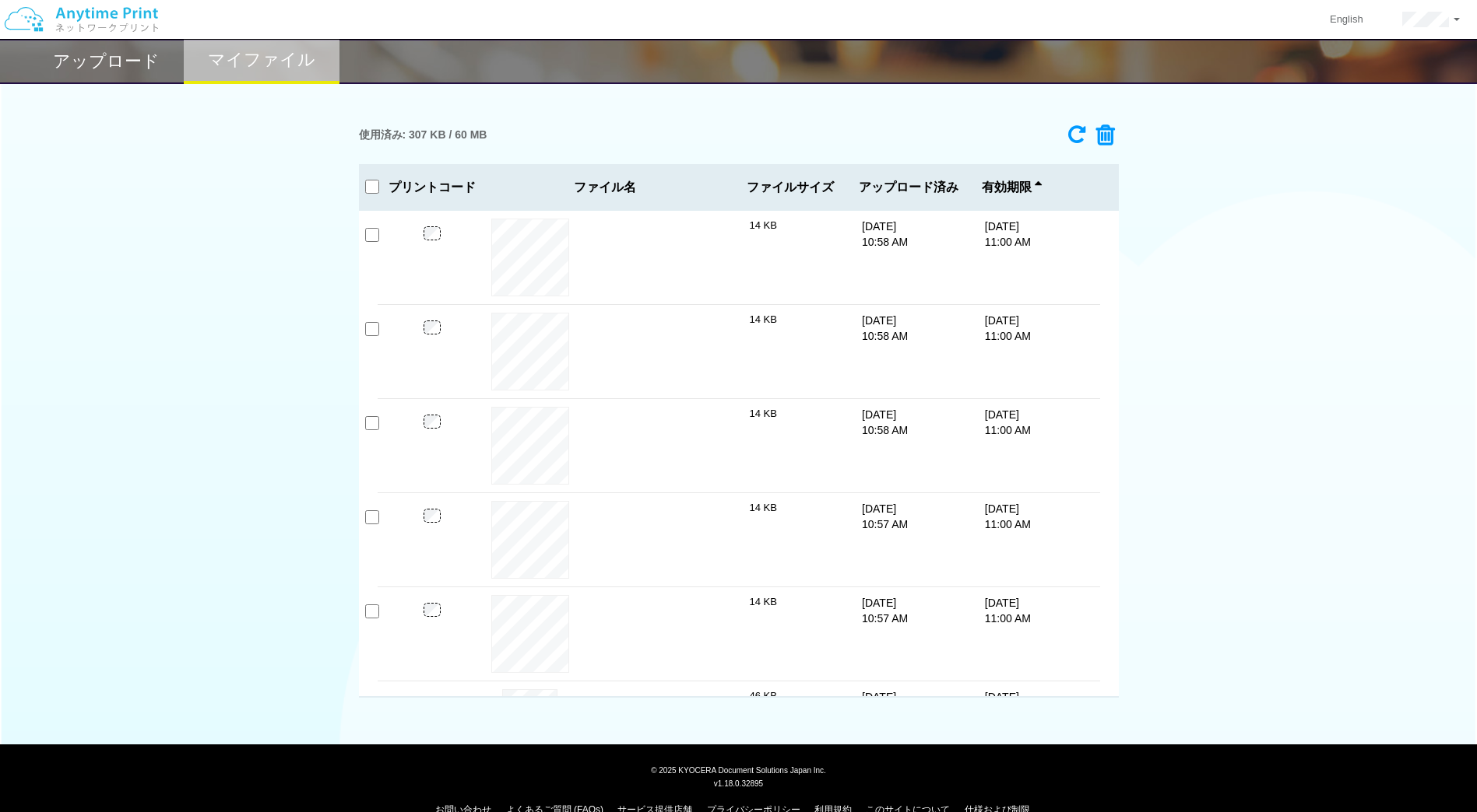
scroll to position [434, 0]
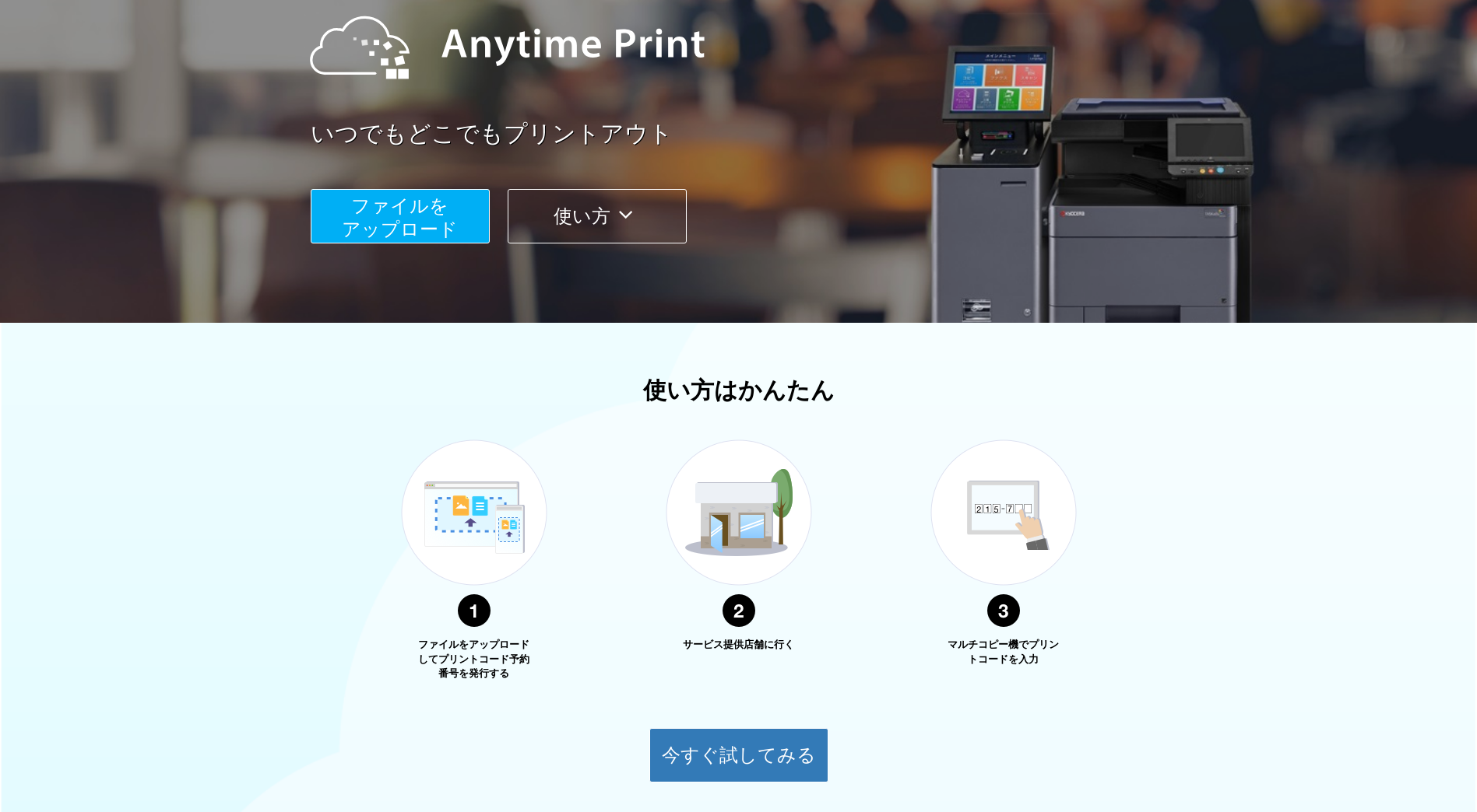
scroll to position [182, 0]
click at [443, 232] on span "ファイルを ​​アップロード" at bounding box center [400, 218] width 116 height 44
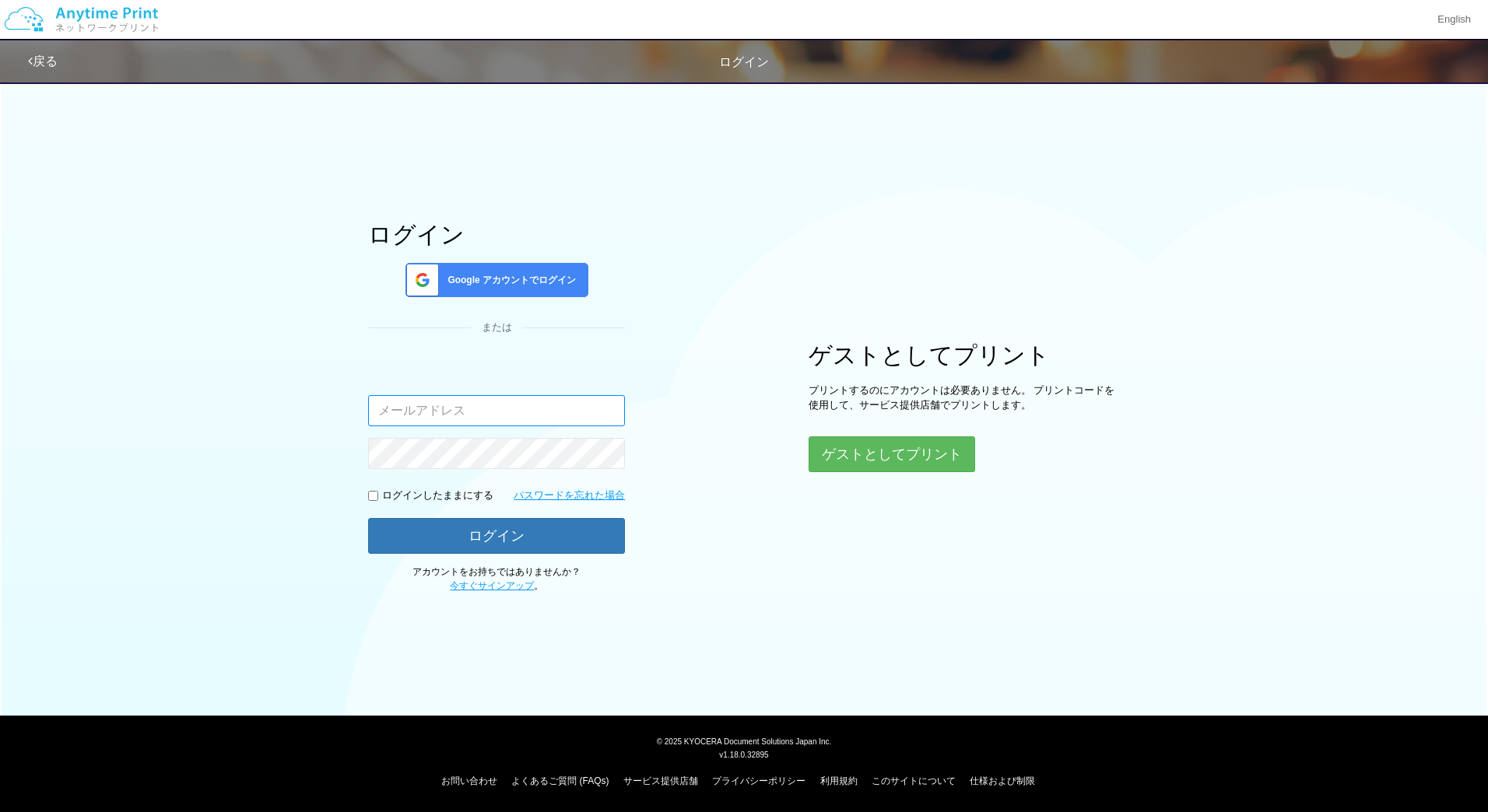
type input "[EMAIL_ADDRESS][DOMAIN_NAME]"
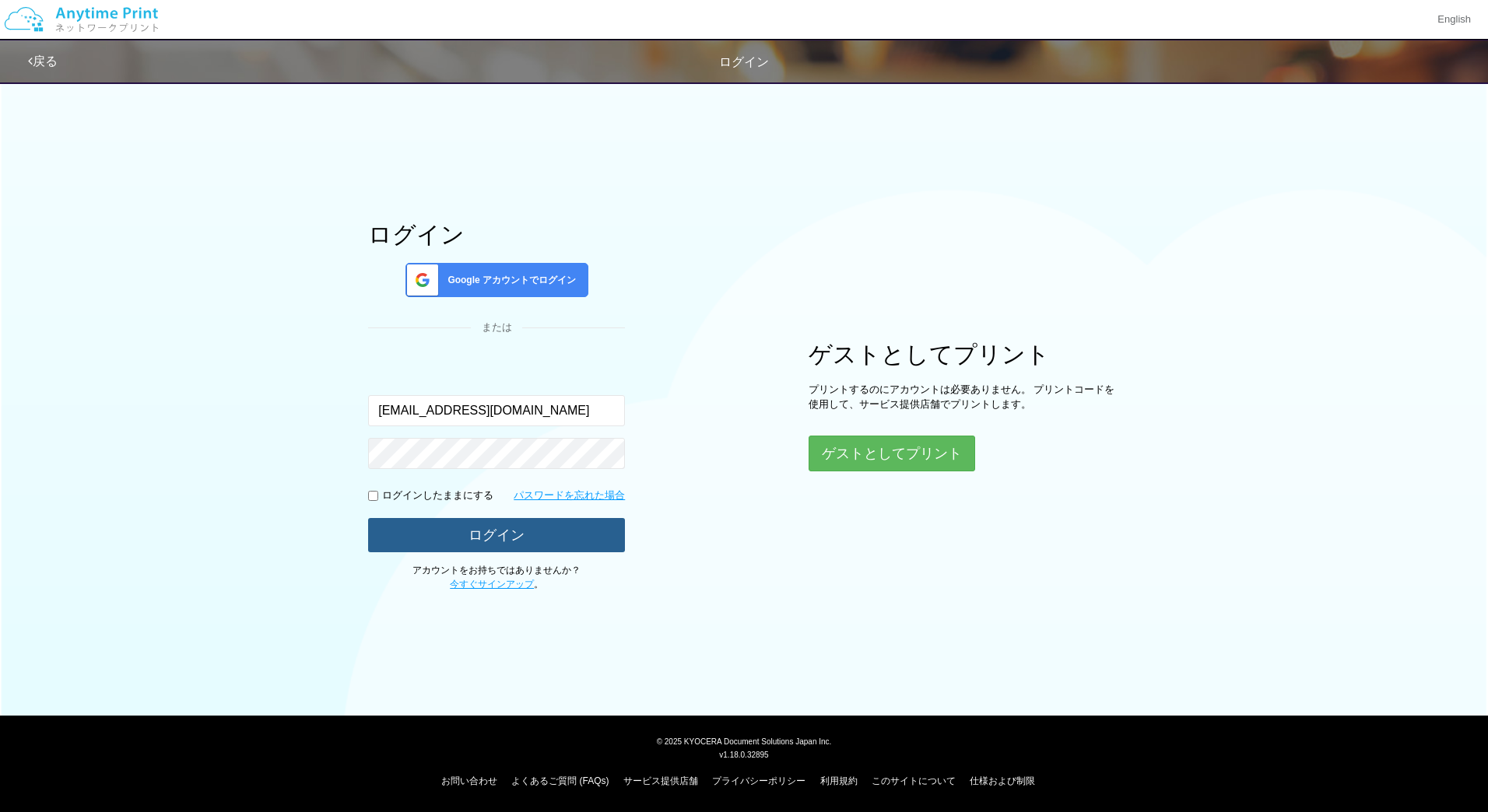
click at [526, 526] on button "ログイン" at bounding box center [496, 535] width 257 height 34
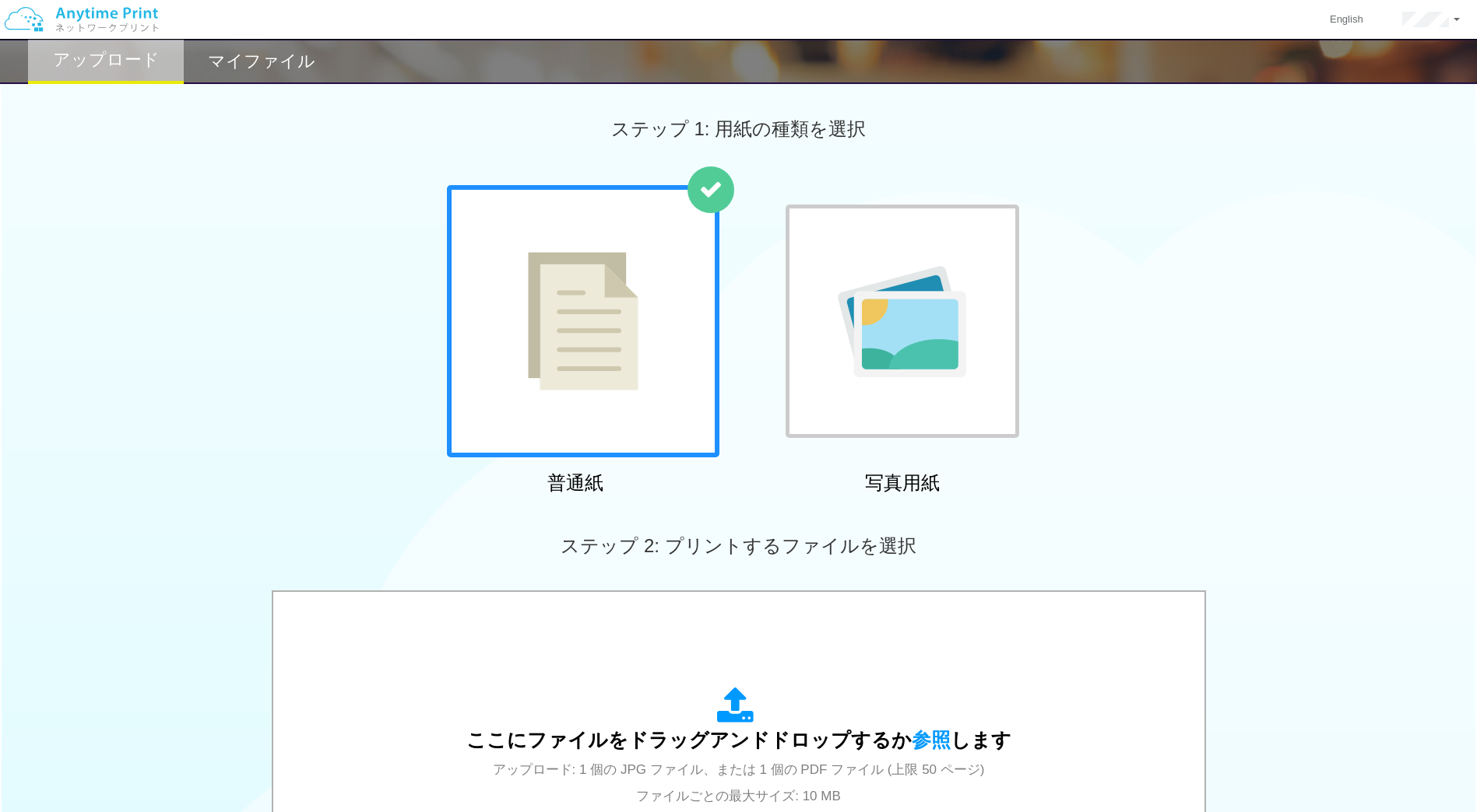
click at [269, 52] on h2 "マイファイル" at bounding box center [262, 61] width 108 height 19
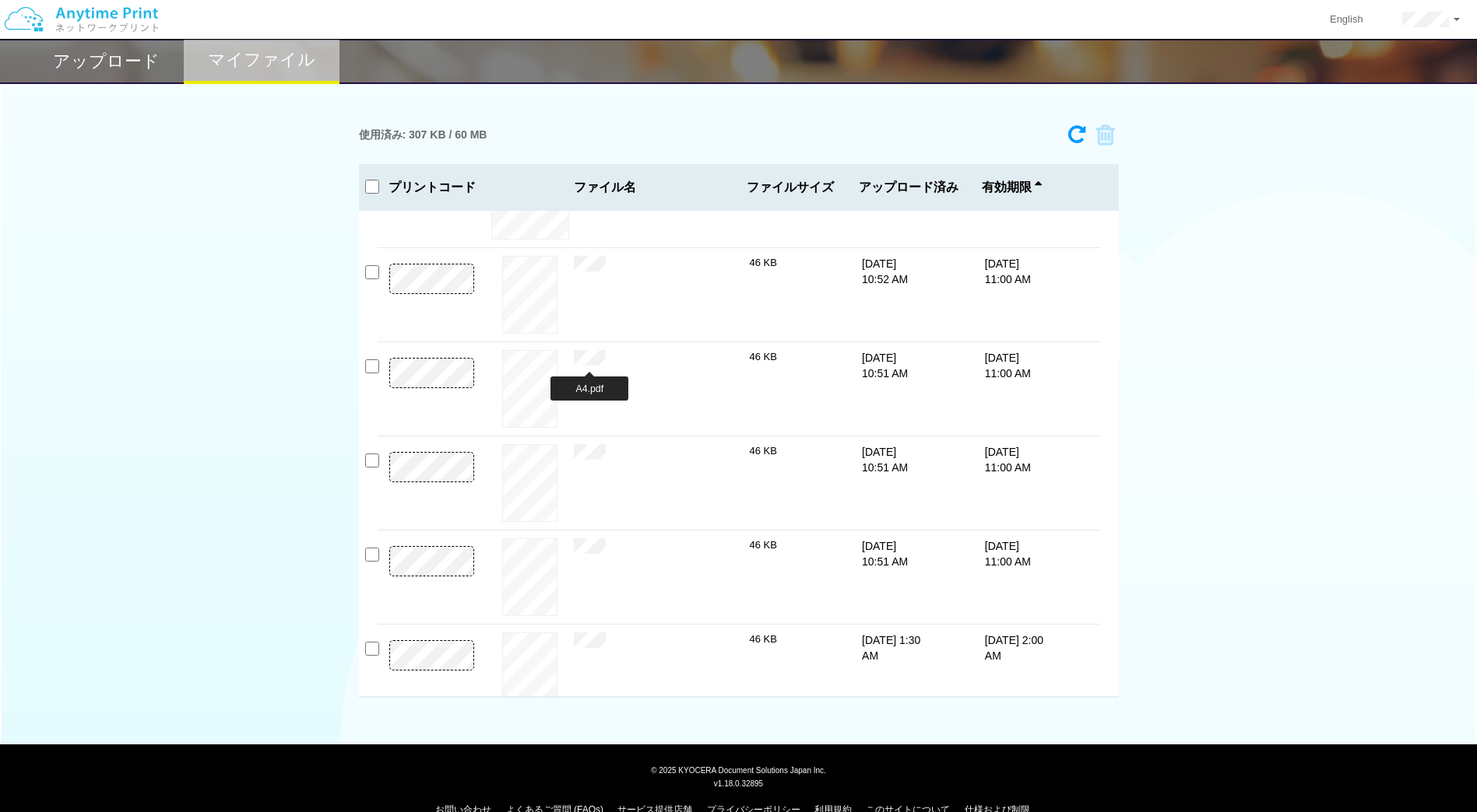
scroll to position [456, 0]
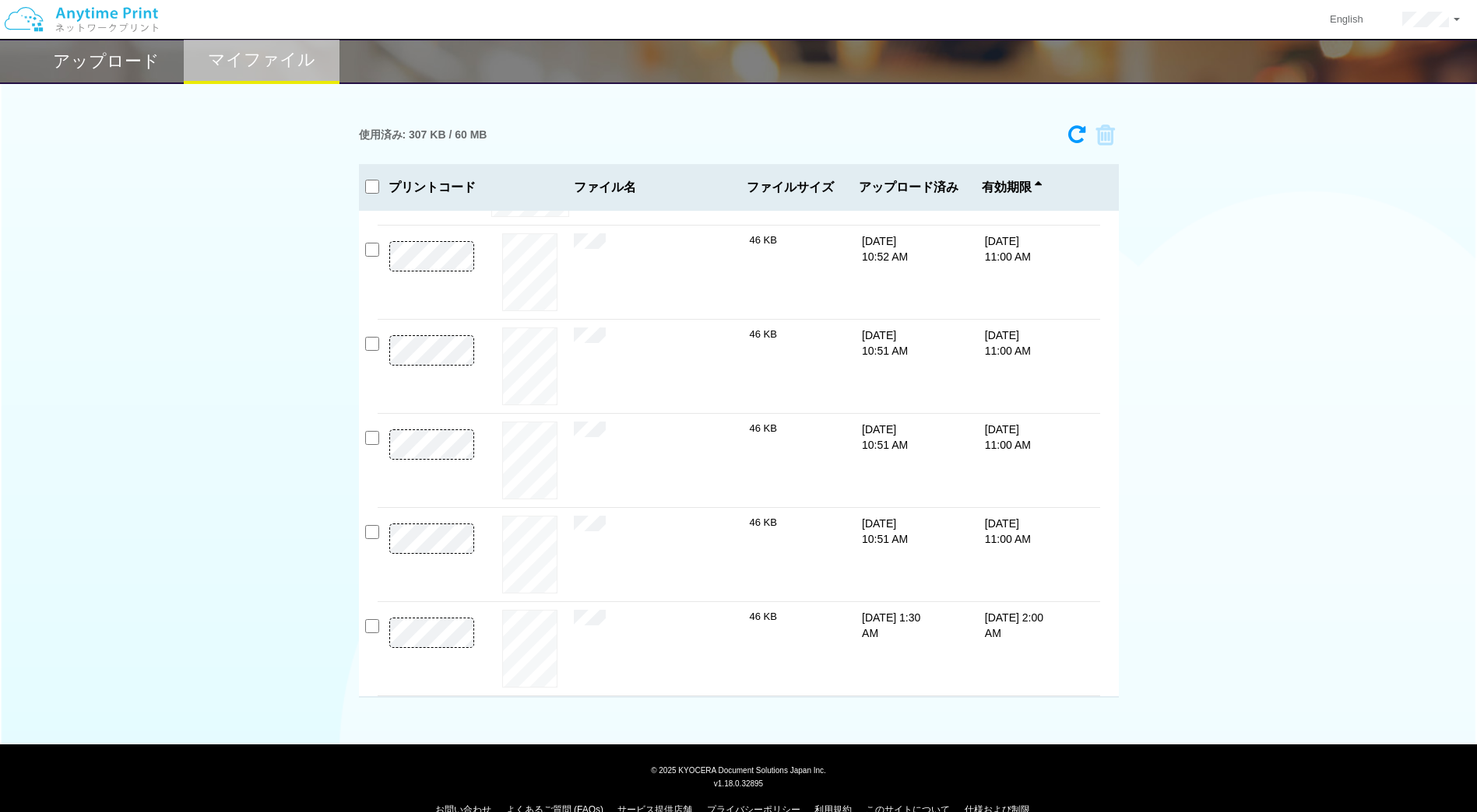
click at [99, 56] on h2 "アップロード" at bounding box center [106, 61] width 107 height 19
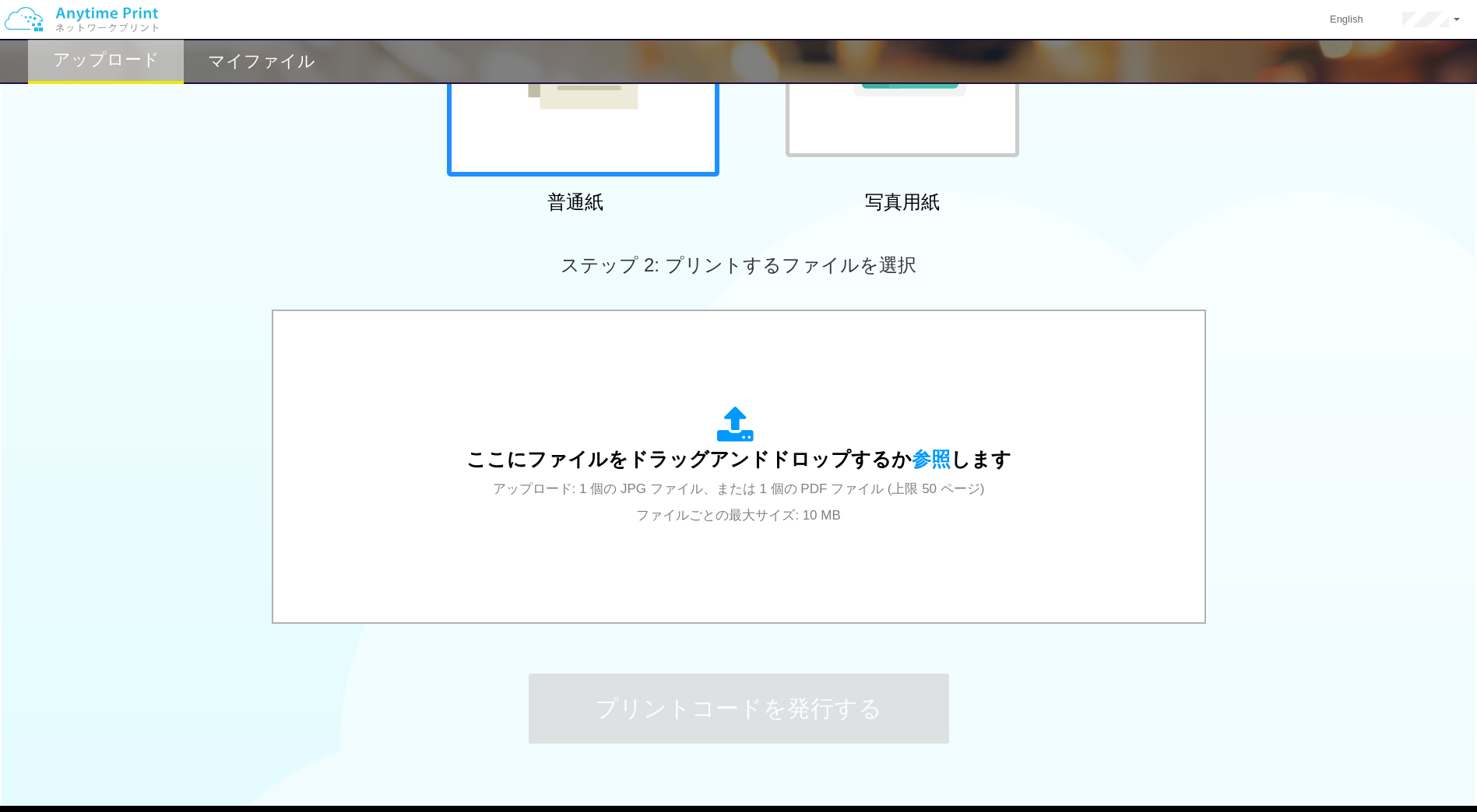
scroll to position [371, 0]
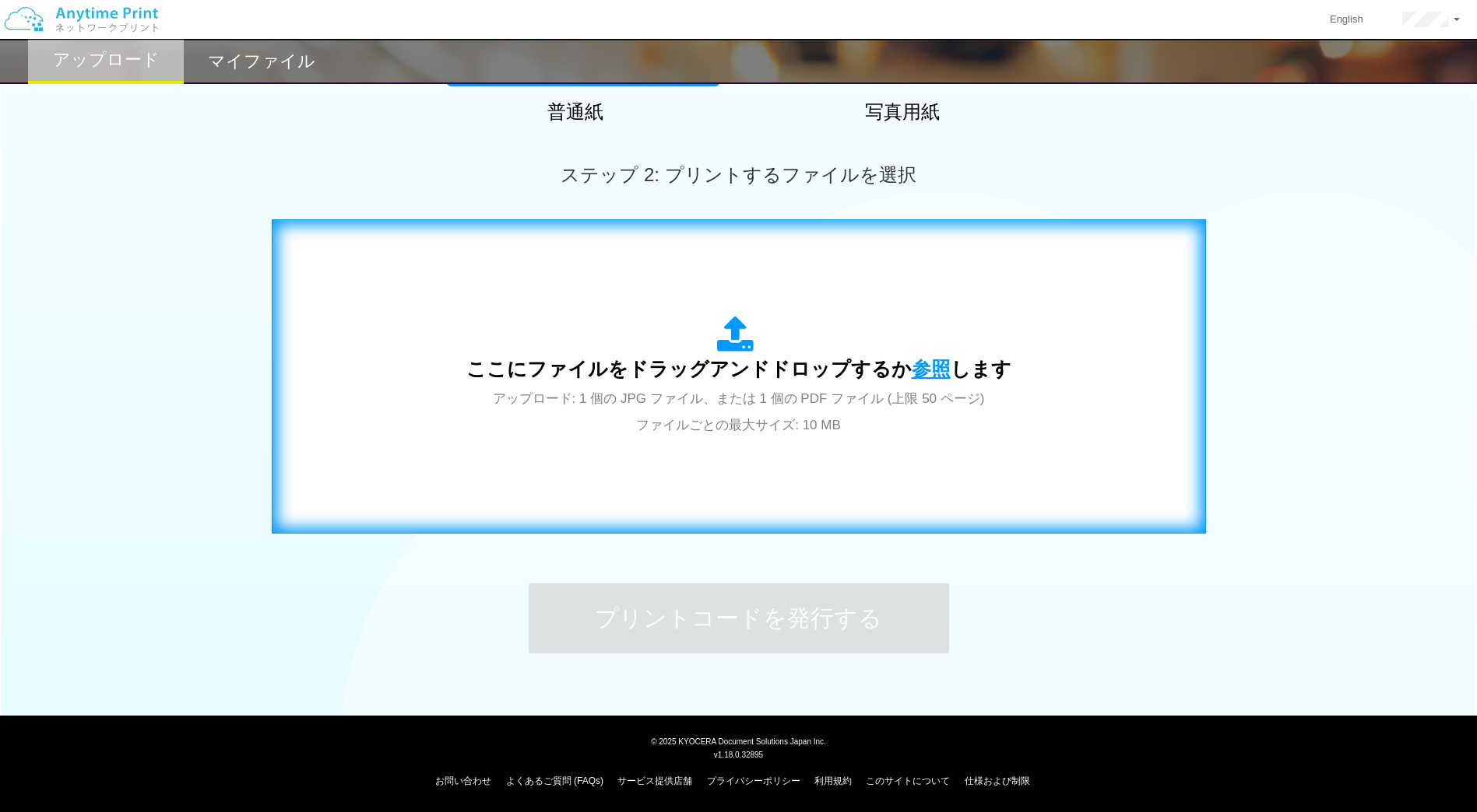
click at [928, 370] on span "参照" at bounding box center [931, 369] width 39 height 22
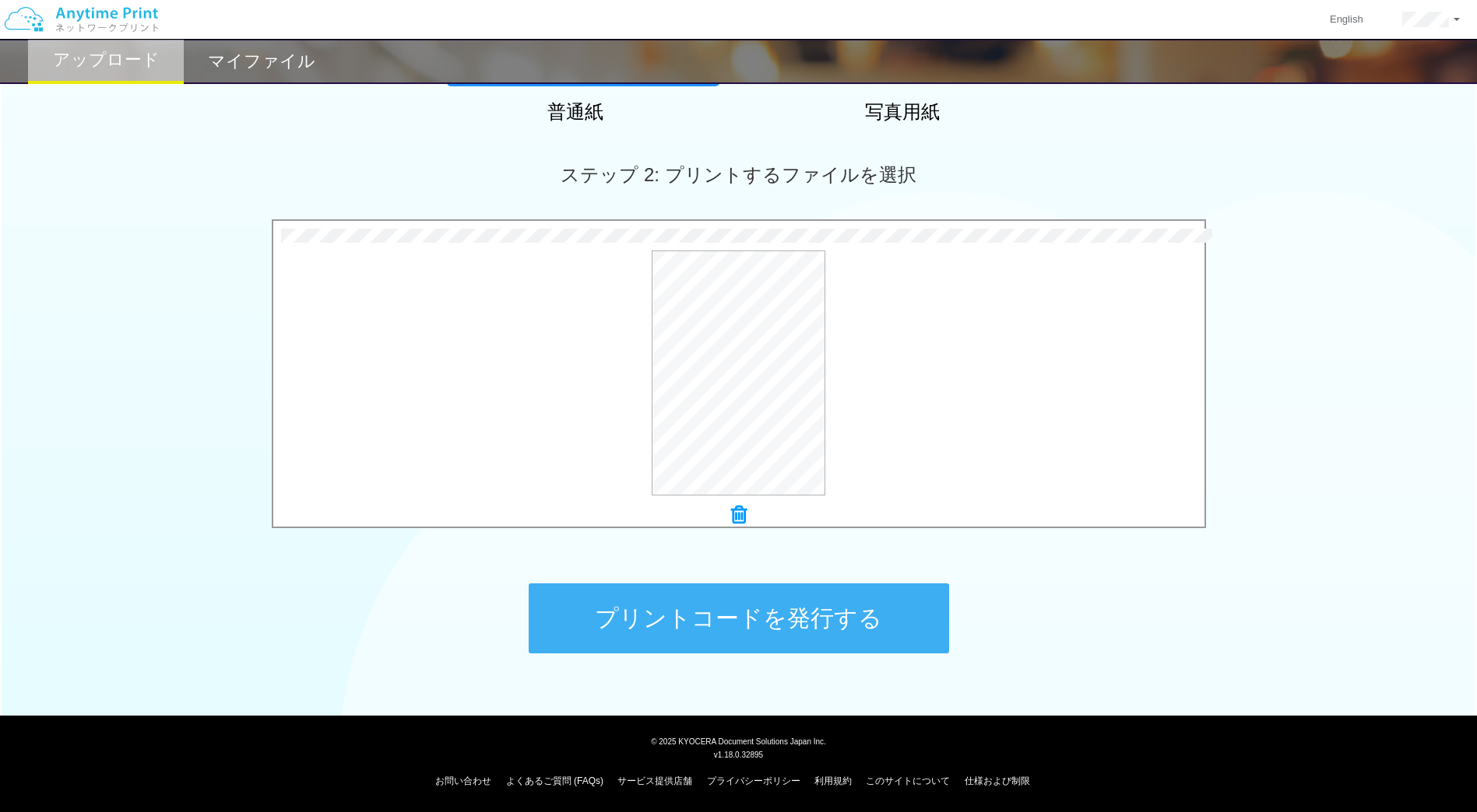
click at [705, 588] on button "プリントコードを発行する" at bounding box center [738, 619] width 420 height 70
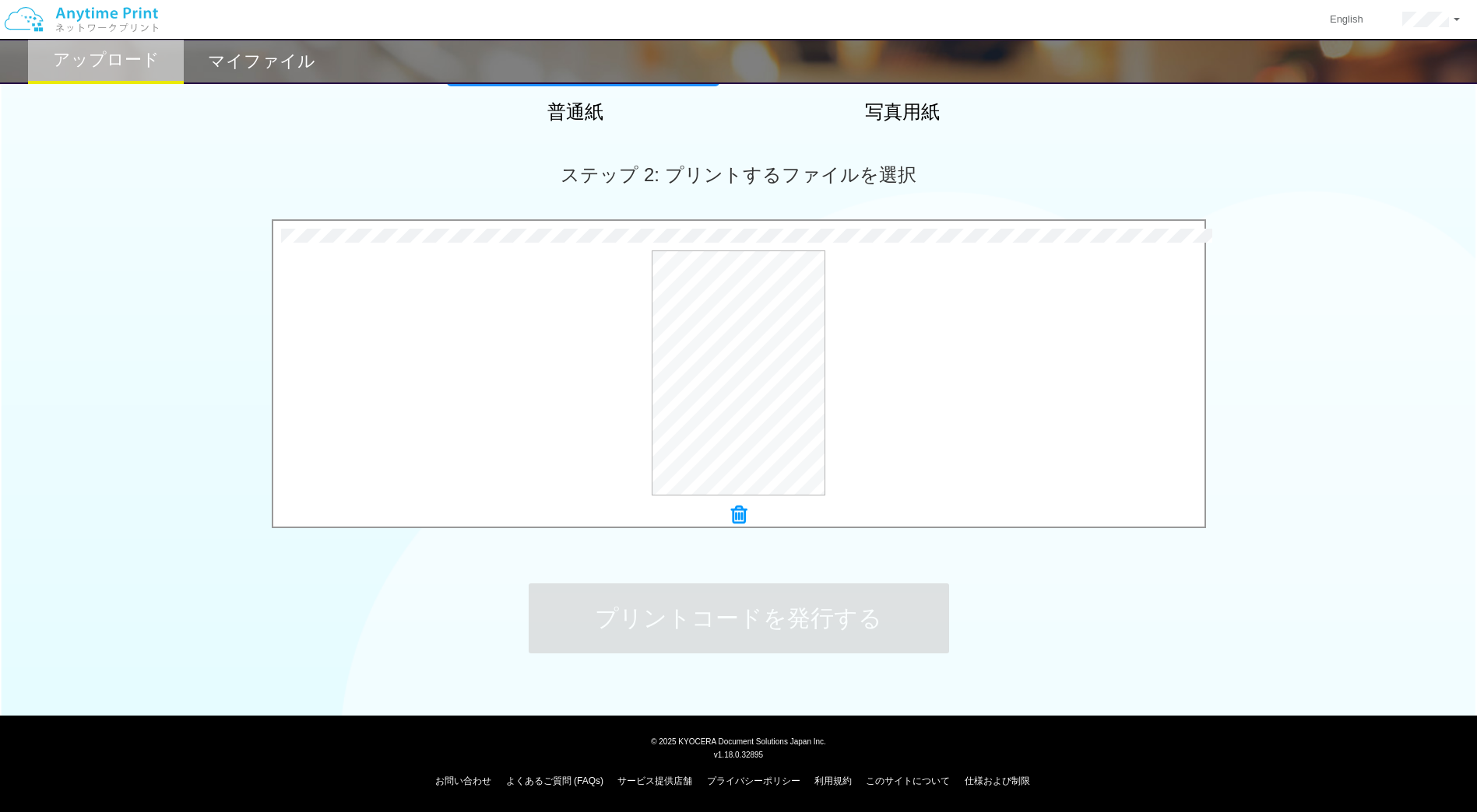
scroll to position [0, 0]
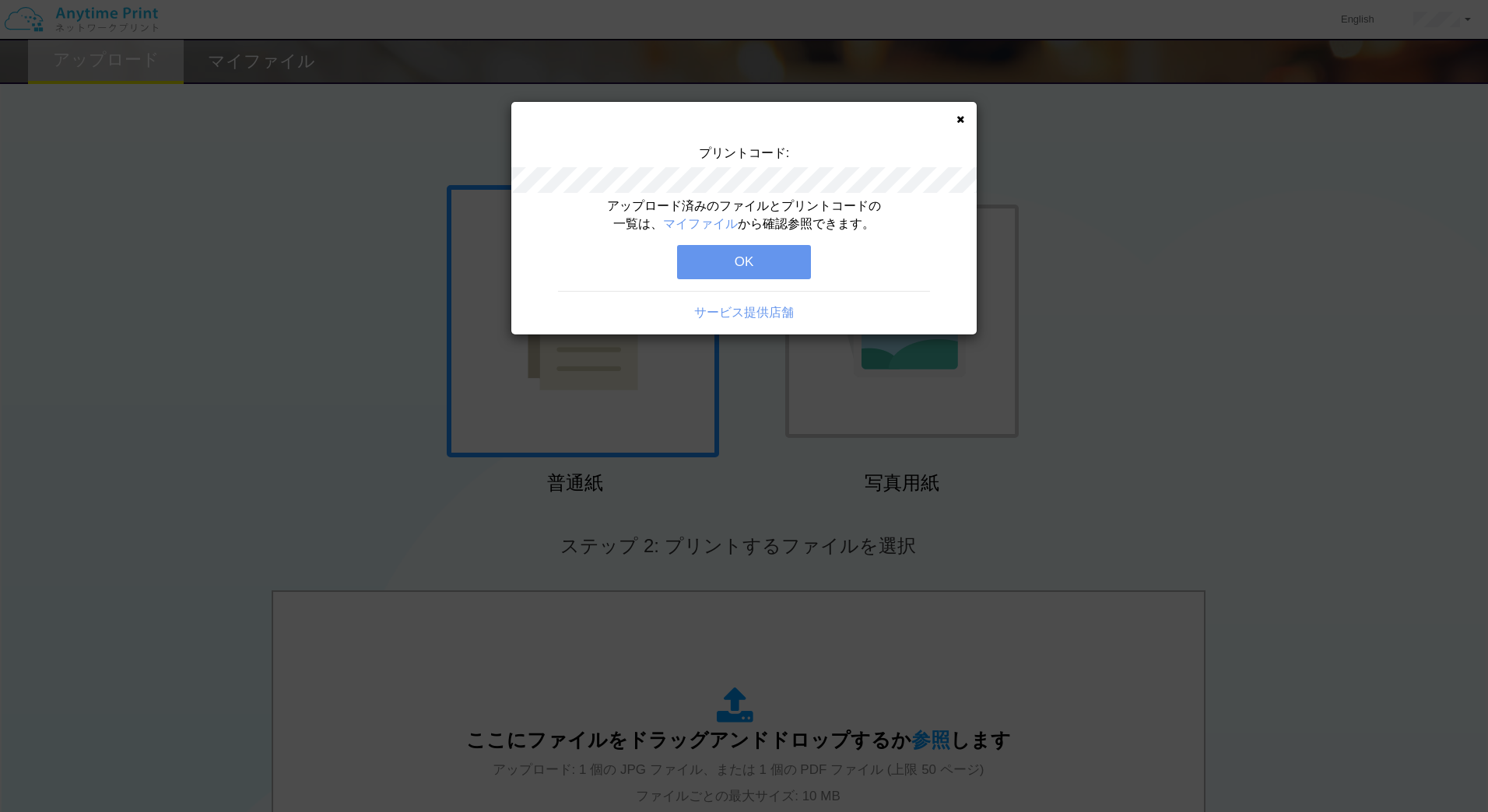
click at [724, 255] on button "OK" at bounding box center [744, 262] width 134 height 34
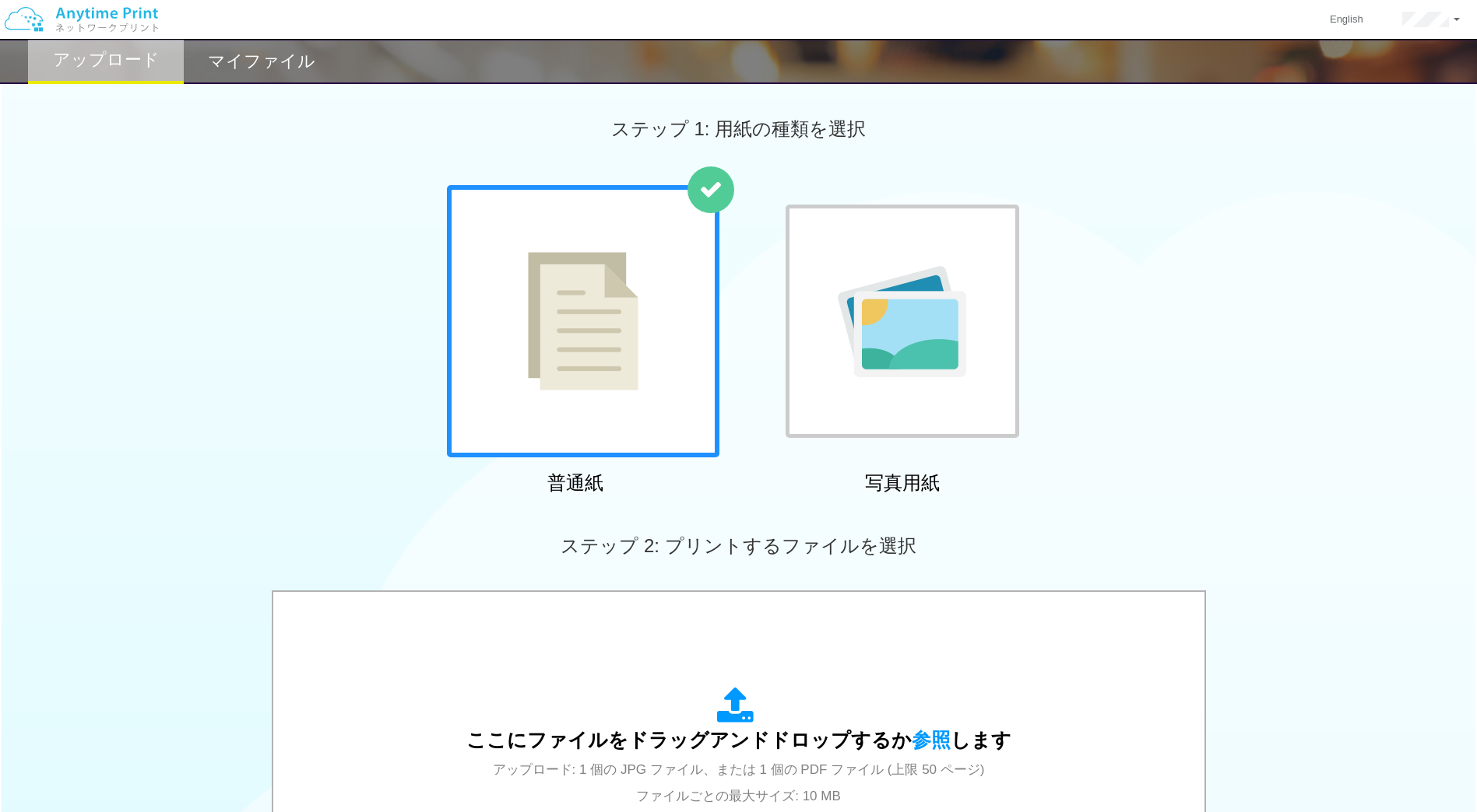
click at [293, 71] on h2 "マイファイル" at bounding box center [262, 61] width 108 height 19
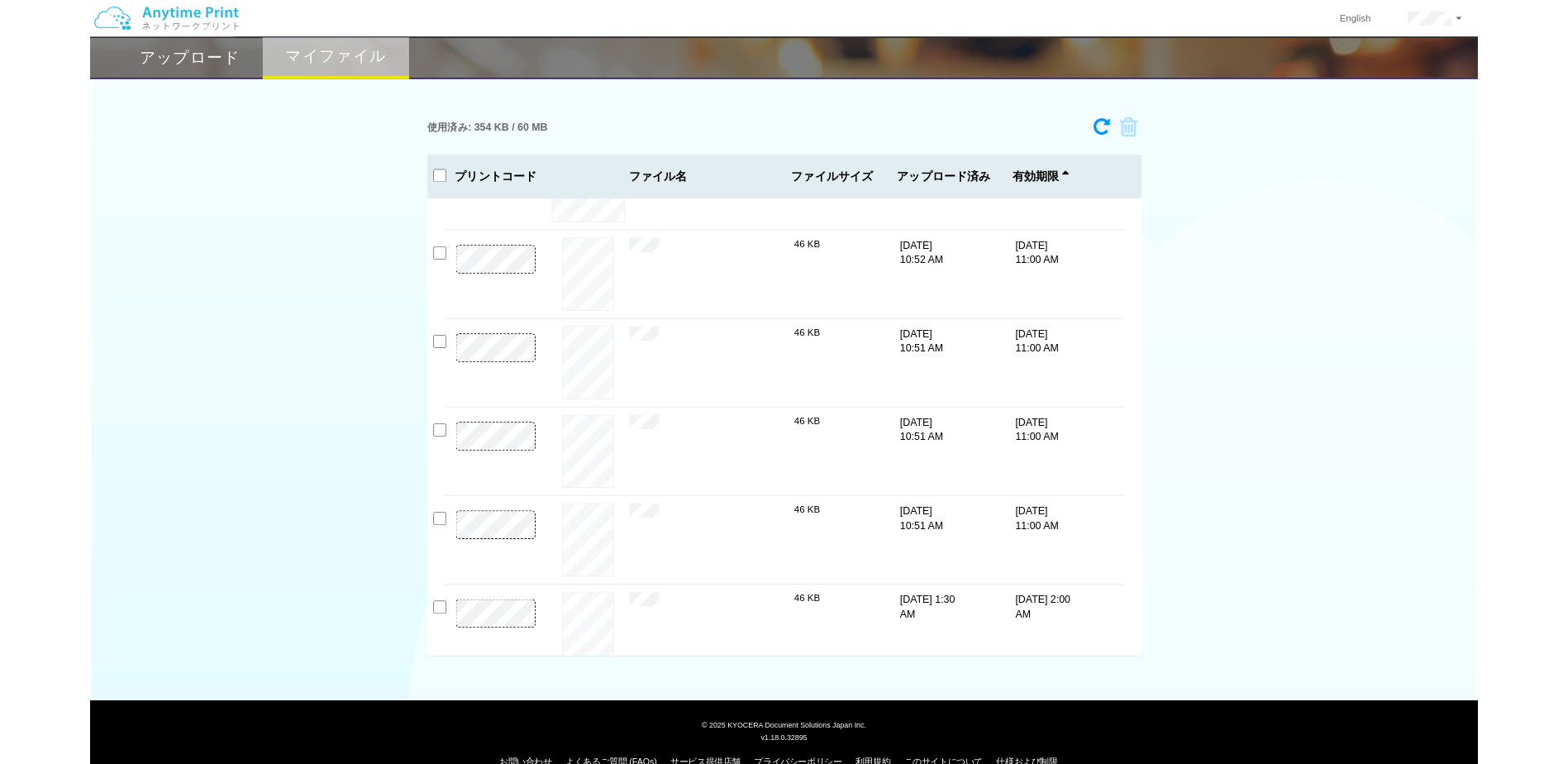
scroll to position [584, 0]
